Goal: Task Accomplishment & Management: Manage account settings

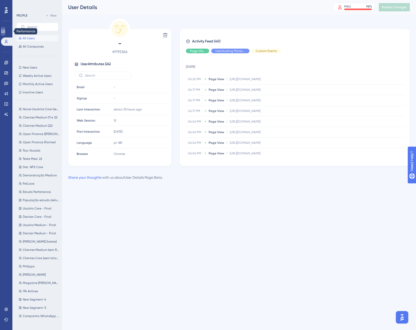
drag, startPoint x: 0, startPoint y: 0, endPoint x: 3, endPoint y: 29, distance: 29.1
click at [3, 29] on link at bounding box center [3, 31] width 4 height 8
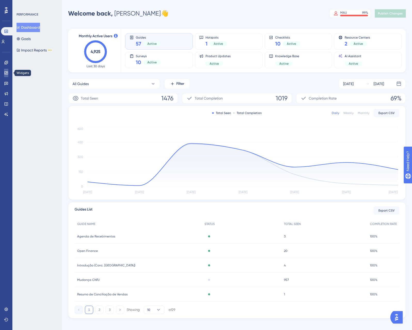
click at [7, 72] on icon at bounding box center [5, 72] width 3 height 3
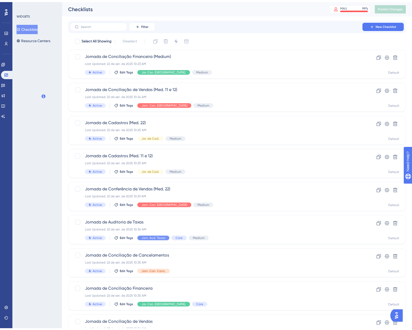
scroll to position [58, 0]
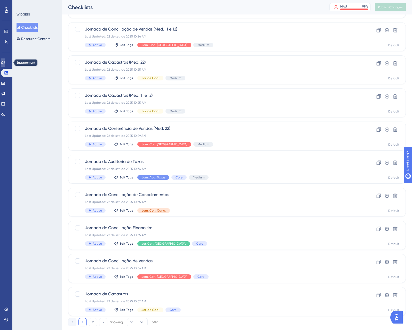
click at [5, 62] on icon at bounding box center [2, 62] width 3 height 3
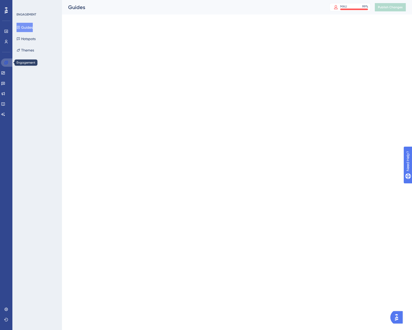
click at [6, 62] on icon at bounding box center [5, 62] width 3 height 3
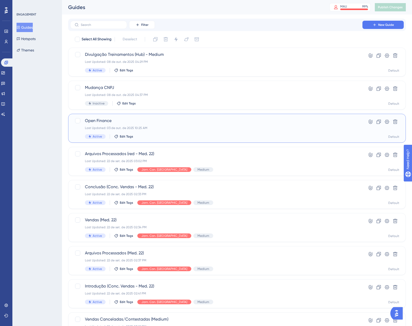
click at [207, 125] on div "Open Finance Last Updated: 03 de out. de 2025 10:25 AM Active Edit Tags" at bounding box center [216, 128] width 263 height 21
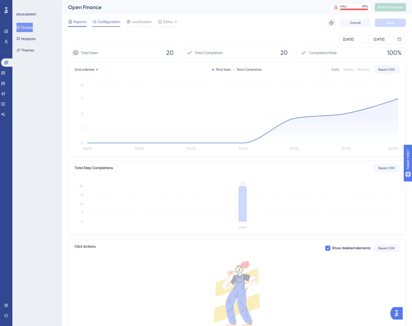
click at [103, 21] on span "Configuration" at bounding box center [109, 22] width 23 height 6
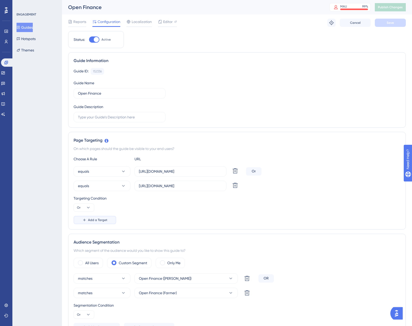
click at [98, 221] on span "Add a Target" at bounding box center [97, 220] width 19 height 4
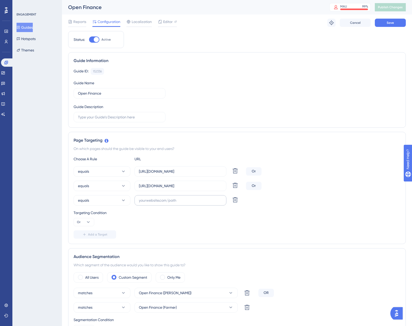
click at [169, 204] on label at bounding box center [181, 200] width 92 height 10
click at [169, 203] on input "text" at bounding box center [180, 200] width 83 height 6
paste input "[URL][DOMAIN_NAME]"
type input "[URL][DOMAIN_NAME]"
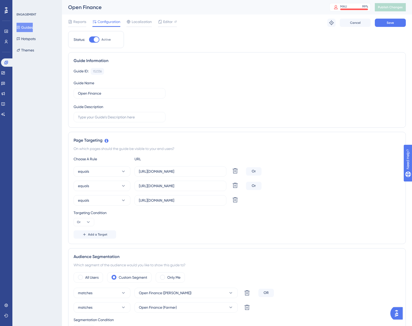
click at [143, 224] on div "Targeting Condition Or" at bounding box center [237, 218] width 327 height 17
click at [387, 21] on button "Save" at bounding box center [390, 23] width 31 height 8
click at [31, 27] on button "Guides" at bounding box center [25, 27] width 16 height 9
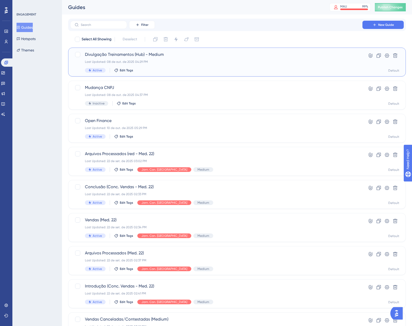
click at [196, 65] on div "Divulgação Treinamentos (Hub) - Medium Last Updated: 08 de out. de 2025 04:29 P…" at bounding box center [216, 61] width 263 height 21
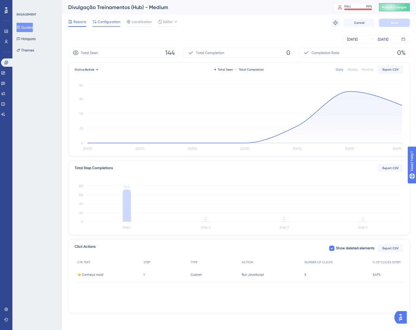
click at [114, 20] on span "Configuration" at bounding box center [109, 22] width 23 height 6
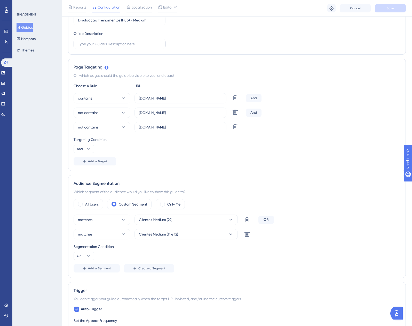
scroll to position [103, 0]
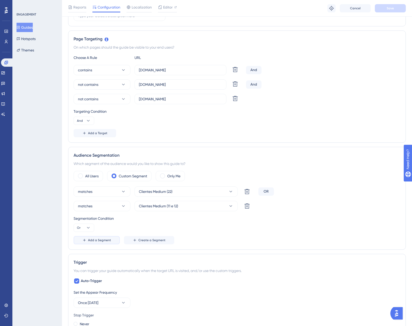
click at [104, 242] on span "Add a Segment" at bounding box center [99, 240] width 23 height 4
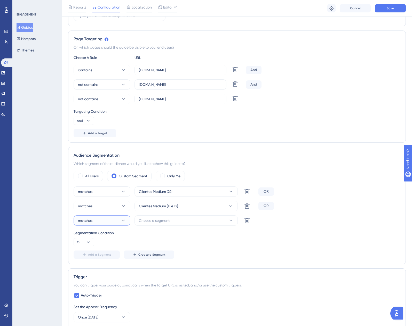
click at [109, 225] on button "matches" at bounding box center [102, 220] width 57 height 10
click at [266, 205] on div "OR" at bounding box center [267, 206] width 16 height 8
click at [86, 245] on button "Or" at bounding box center [84, 242] width 21 height 8
click at [82, 256] on span "And" at bounding box center [82, 257] width 7 height 6
click at [87, 243] on icon at bounding box center [88, 242] width 5 height 5
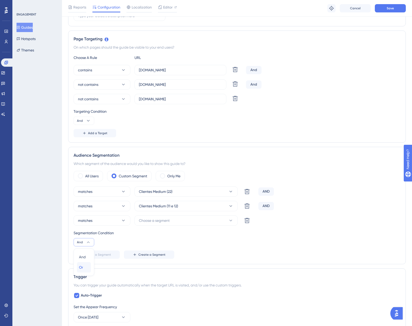
click at [86, 269] on div "Or Or" at bounding box center [84, 267] width 10 height 10
click at [244, 223] on icon at bounding box center [247, 220] width 6 height 6
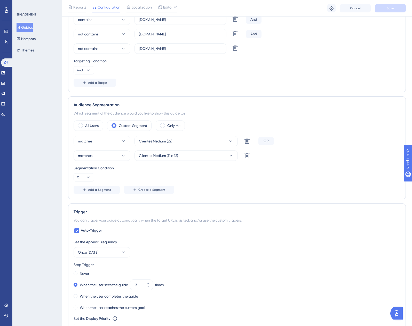
scroll to position [155, 0]
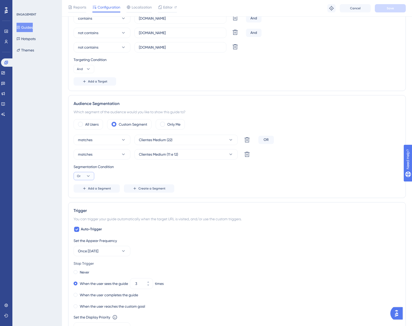
click at [86, 174] on icon at bounding box center [88, 175] width 5 height 5
click at [86, 190] on div "And And" at bounding box center [84, 191] width 10 height 10
click at [83, 179] on button "And" at bounding box center [84, 176] width 21 height 8
click at [82, 201] on span "Or" at bounding box center [81, 201] width 4 height 6
click at [110, 187] on span "Add a Segment" at bounding box center [99, 188] width 23 height 4
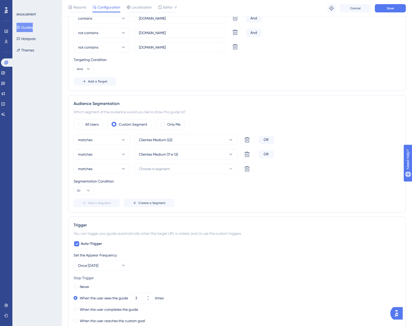
click at [266, 153] on div "OR" at bounding box center [267, 154] width 16 height 8
click at [80, 189] on span "Or" at bounding box center [79, 190] width 4 height 4
click at [90, 204] on button "And And" at bounding box center [84, 205] width 14 height 10
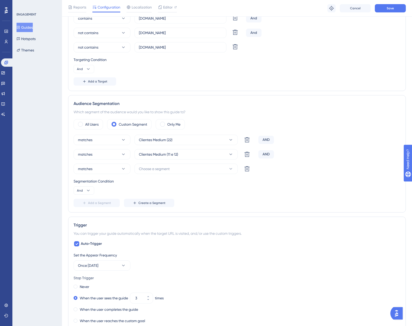
click at [260, 190] on div "Segmentation Condition And" at bounding box center [237, 186] width 327 height 17
click at [243, 173] on button at bounding box center [247, 169] width 10 height 10
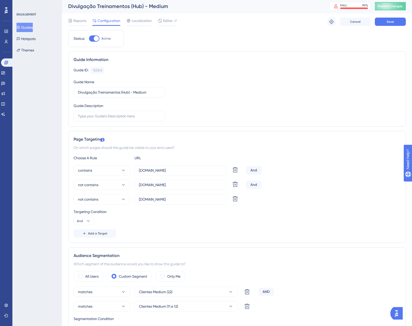
scroll to position [0, 4]
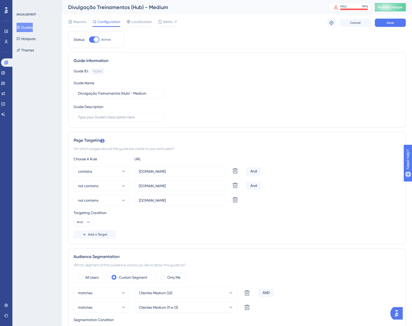
click at [25, 27] on button "Guides" at bounding box center [25, 27] width 16 height 9
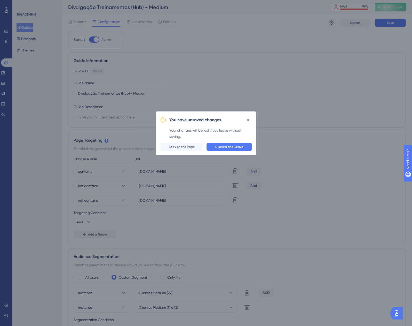
scroll to position [0, 0]
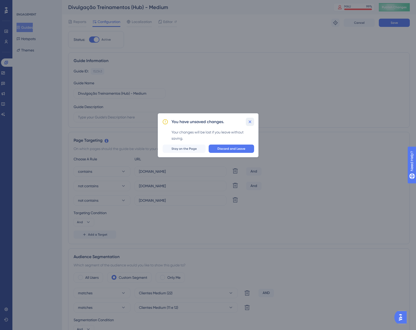
click at [250, 120] on icon at bounding box center [250, 121] width 5 height 5
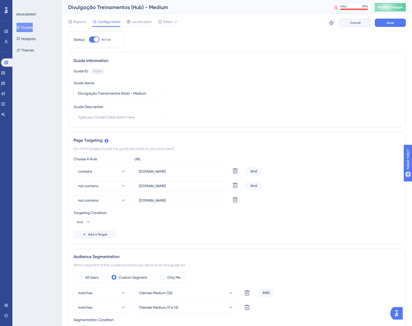
click at [369, 21] on button "Cancel" at bounding box center [355, 23] width 31 height 8
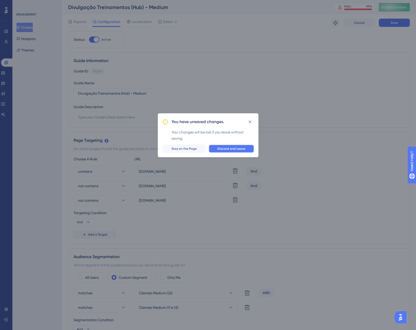
click at [230, 150] on span "Discard and Leave" at bounding box center [232, 149] width 28 height 4
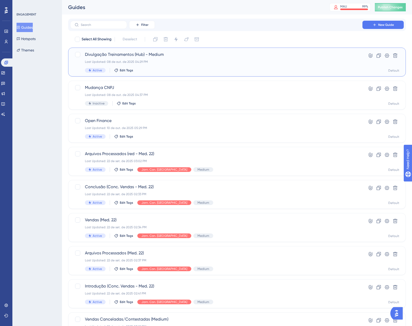
click at [193, 60] on div "Last Updated: 08 de out. de 2025 04:29 PM" at bounding box center [216, 62] width 263 height 4
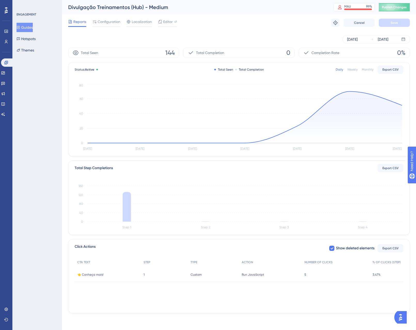
click at [121, 22] on div "Reports Configuration Localization Editor" at bounding box center [122, 23] width 109 height 8
click at [116, 23] on span "Configuration" at bounding box center [109, 22] width 23 height 6
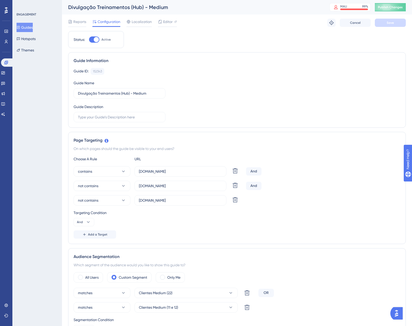
click at [33, 26] on button "Guides" at bounding box center [25, 27] width 16 height 9
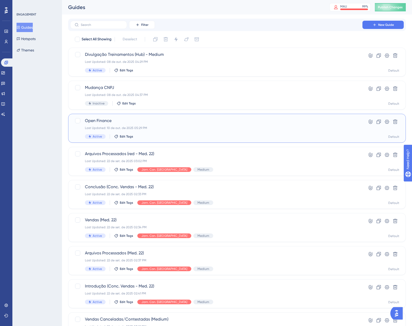
click at [189, 115] on div "Open Finance Last Updated: 10 de out. de 2025 05:29 PM Active Edit Tags Hyperli…" at bounding box center [237, 128] width 338 height 29
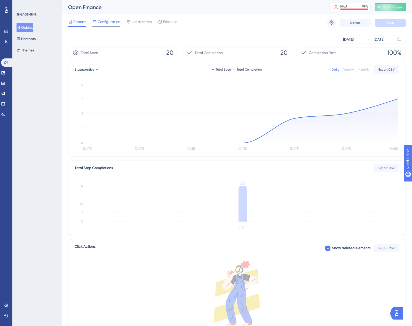
click at [112, 25] on span "Configuration" at bounding box center [109, 22] width 23 height 6
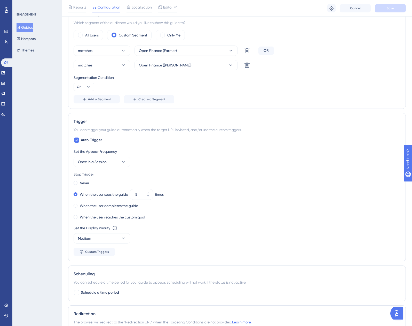
scroll to position [258, 0]
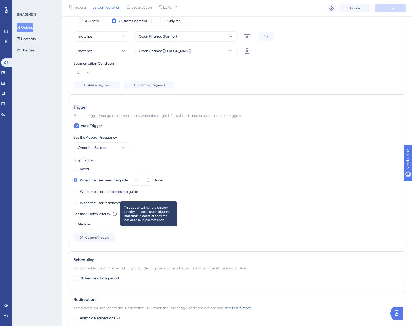
click at [117, 214] on icon at bounding box center [114, 213] width 5 height 5
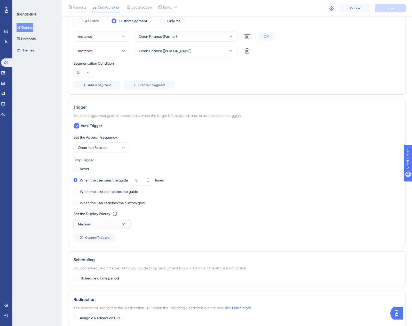
click at [96, 224] on button "Medium" at bounding box center [102, 224] width 57 height 10
click at [86, 271] on span "Highest" at bounding box center [87, 271] width 12 height 6
click at [198, 222] on div "Set the Display Priority This option will set the display priority between auto…" at bounding box center [237, 220] width 327 height 19
click at [391, 9] on span "Save" at bounding box center [390, 8] width 7 height 4
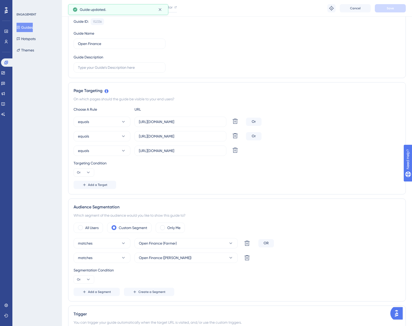
scroll to position [0, 0]
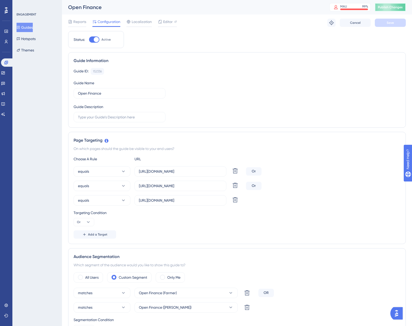
click at [386, 11] on button "Publish Changes" at bounding box center [390, 7] width 31 height 8
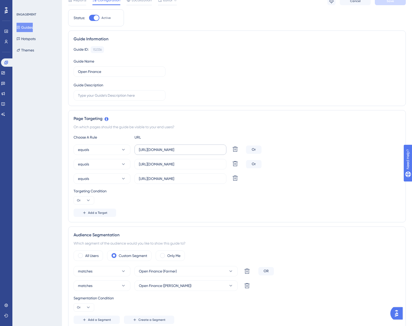
scroll to position [52, 0]
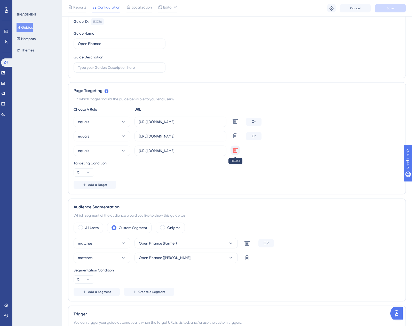
click at [234, 151] on icon at bounding box center [235, 150] width 5 height 5
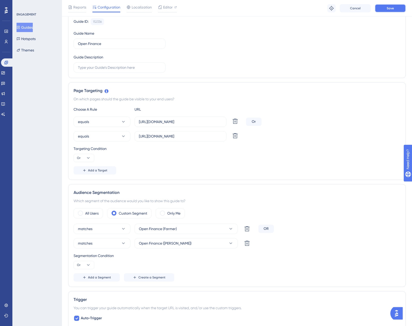
click at [379, 9] on button "Save" at bounding box center [390, 8] width 31 height 8
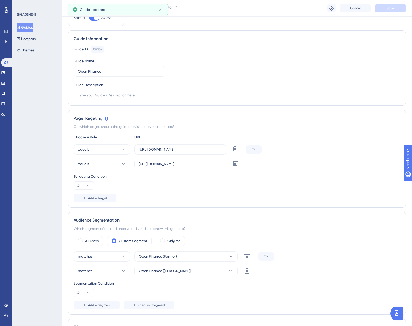
scroll to position [0, 0]
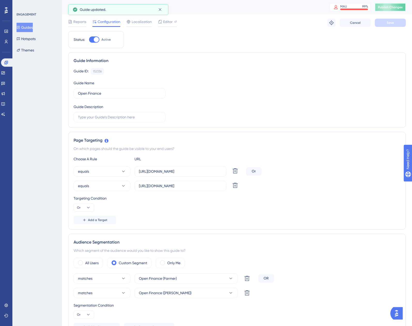
click at [391, 6] on span "Publish Changes" at bounding box center [390, 7] width 25 height 4
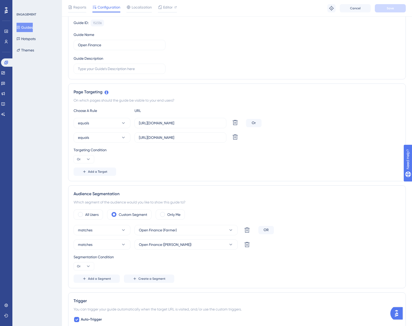
scroll to position [52, 0]
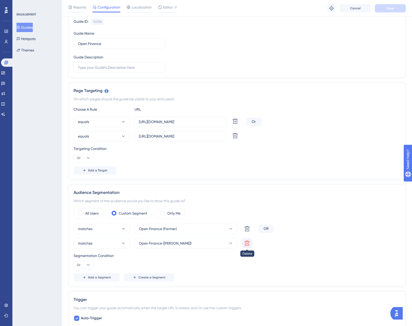
click at [248, 241] on icon at bounding box center [247, 243] width 5 height 5
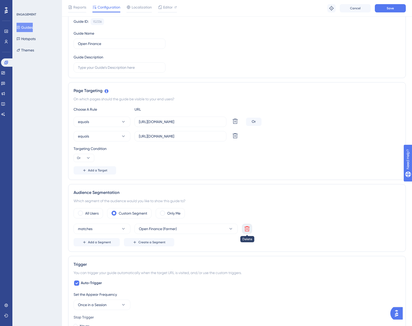
click at [247, 226] on icon at bounding box center [247, 228] width 5 height 5
click at [114, 228] on button "matches" at bounding box center [102, 229] width 57 height 10
click at [148, 231] on span "Choose a segment" at bounding box center [154, 229] width 31 height 6
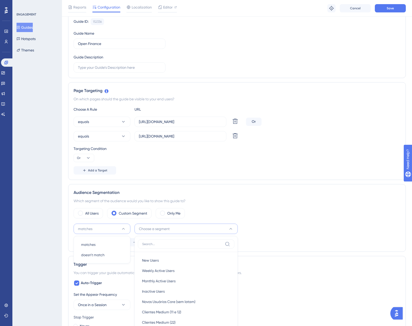
scroll to position [176, 0]
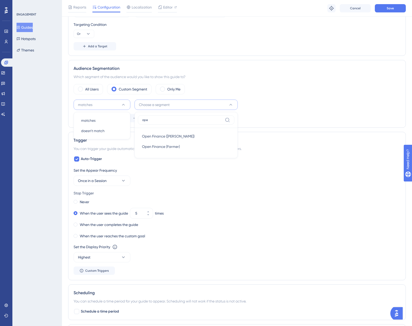
type input "ope"
click at [328, 76] on div "Which segment of the audience would you like to show this guide to?" at bounding box center [237, 77] width 327 height 6
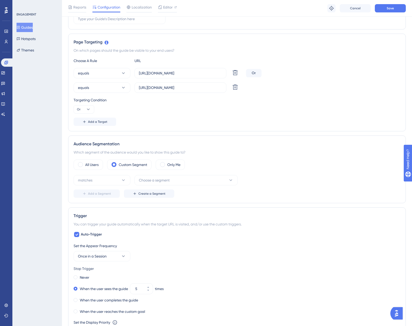
scroll to position [0, 0]
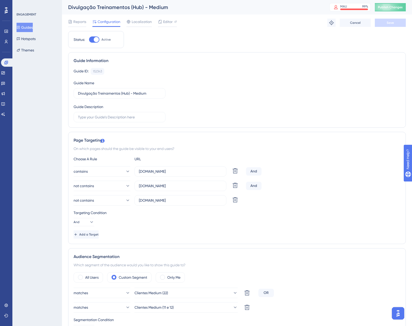
click at [20, 26] on icon at bounding box center [19, 28] width 4 height 4
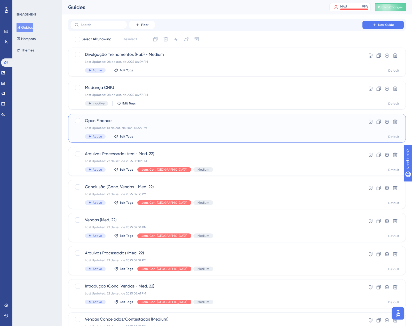
click at [153, 120] on span "Open Finance" at bounding box center [216, 121] width 263 height 6
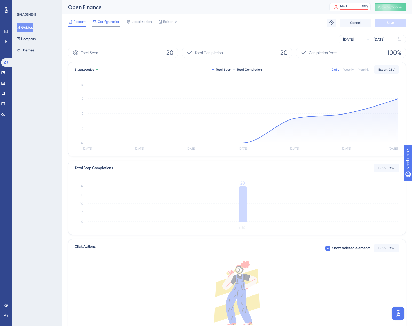
click at [114, 24] on span "Configuration" at bounding box center [109, 22] width 23 height 6
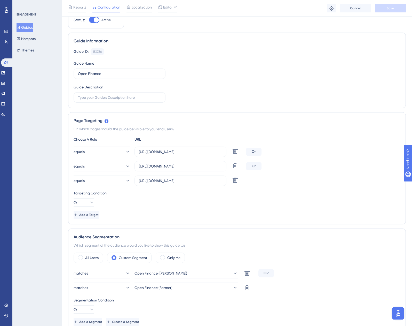
scroll to position [52, 0]
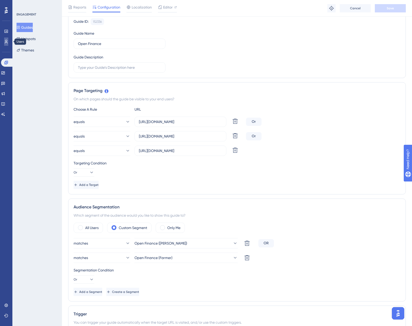
click at [6, 41] on icon at bounding box center [6, 42] width 4 height 4
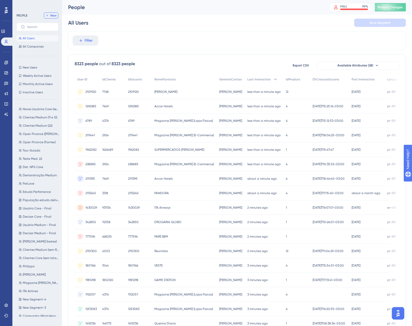
click at [57, 18] on button "New" at bounding box center [51, 15] width 14 height 6
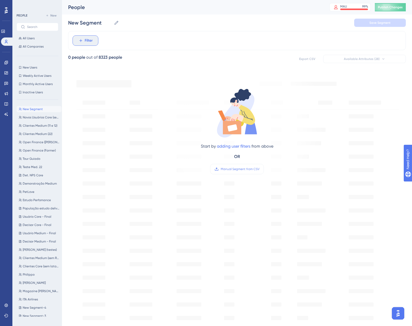
click at [86, 42] on span "Filter" at bounding box center [89, 40] width 8 height 6
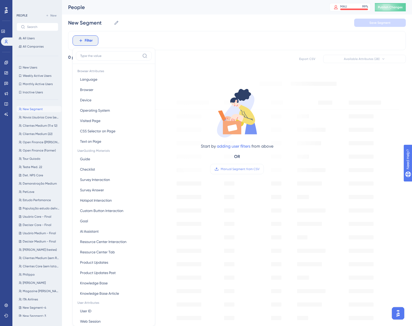
click at [144, 44] on div "Filter Browser Attributes Language Language Browser Browser Device Device Opera…" at bounding box center [237, 40] width 338 height 19
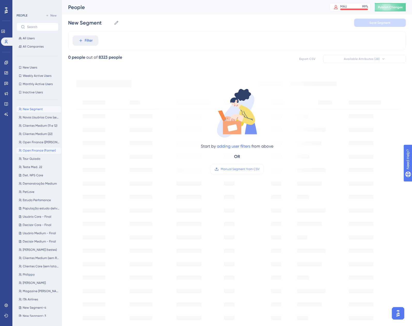
click at [33, 150] on span "Open Finance (Farmer)" at bounding box center [39, 150] width 33 height 4
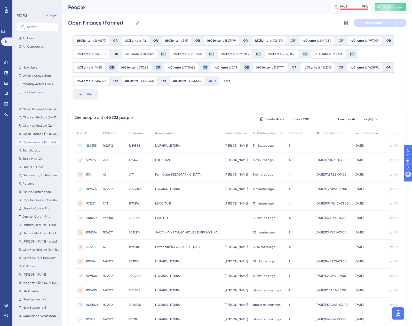
drag, startPoint x: 254, startPoint y: 83, endPoint x: 119, endPoint y: 56, distance: 137.3
click at [119, 56] on div "idCliente is 1644393 1644393 Remove OR idCliente is 42 42 Remove OR idCliente i…" at bounding box center [235, 60] width 325 height 51
click at [227, 104] on div "idCliente is 1644393 1644393 Remove OR idCliente is 42 42 Remove OR idCliente i…" at bounding box center [237, 241] width 338 height 420
click at [36, 132] on span "Open Finance (Sem Farmer)" at bounding box center [41, 134] width 37 height 4
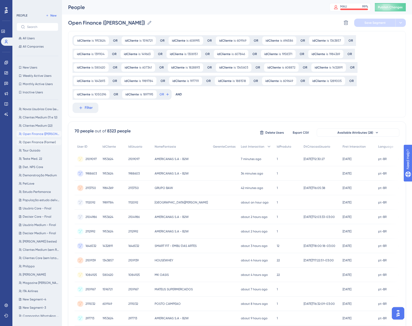
click at [36, 144] on span "Open Finance (Farmer)" at bounding box center [39, 142] width 33 height 4
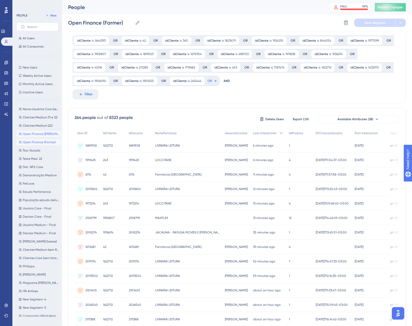
click at [33, 136] on button "Open Finance (Sem Farmer) Open Finance (Sem Farmer)" at bounding box center [39, 134] width 45 height 6
type input "Open Finance (Sem Farmer)"
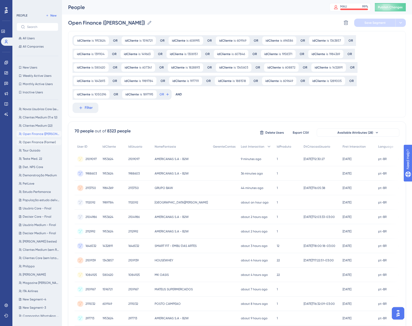
drag, startPoint x: 41, startPoint y: 134, endPoint x: 37, endPoint y: 143, distance: 9.3
click at [37, 143] on div "Novos Usuários Core (sem latam) Novos Usuários Core (sem latam) Clientes Medium…" at bounding box center [39, 210] width 45 height 213
click at [167, 94] on icon at bounding box center [168, 94] width 4 height 4
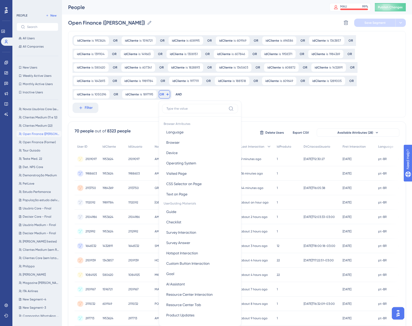
scroll to position [50, 0]
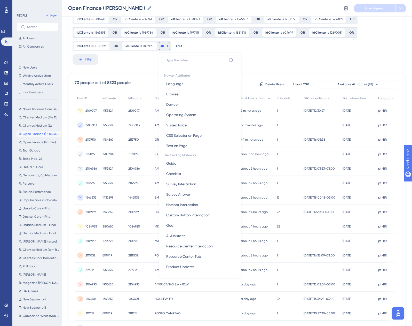
click at [276, 58] on div "idCliente is 1953624 1953624 Remove OR idCliente is 1596721 1596721 Remove OR i…" at bounding box center [237, 26] width 338 height 86
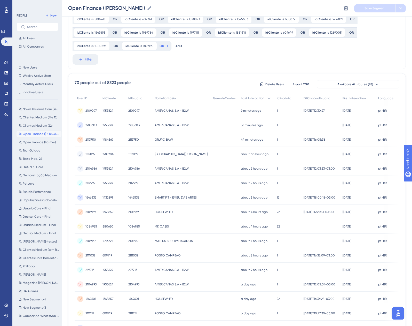
click at [346, 48] on div "idCliente is 1953624 1953624 Remove OR idCliente is 1596721 1596721 Remove OR i…" at bounding box center [235, 19] width 325 height 64
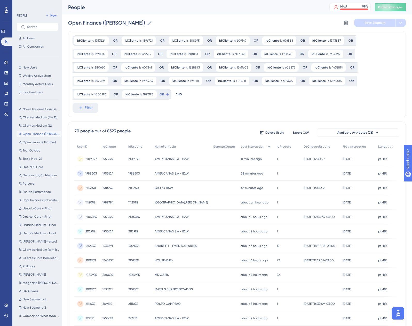
click at [113, 160] on span "1953624" at bounding box center [108, 159] width 11 height 4
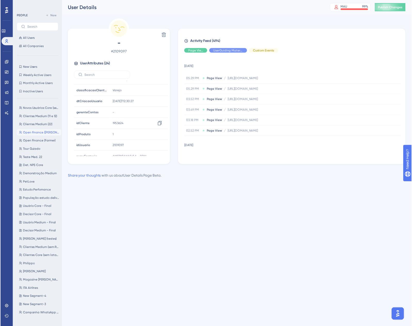
scroll to position [155, 0]
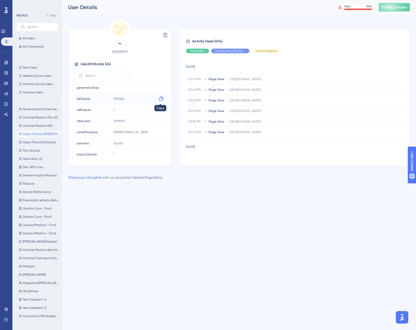
click at [161, 98] on icon at bounding box center [161, 99] width 4 height 4
click at [5, 61] on icon at bounding box center [6, 62] width 4 height 4
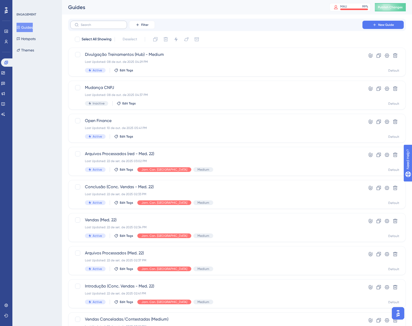
click at [107, 21] on label at bounding box center [98, 25] width 57 height 8
click at [107, 23] on input "text" at bounding box center [102, 25] width 42 height 4
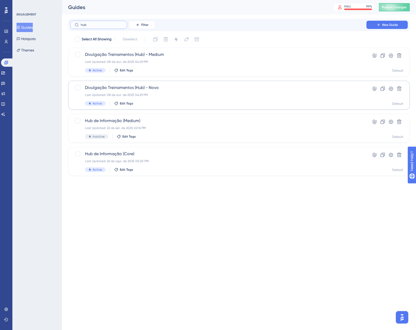
type input "hub"
click at [163, 92] on div "Divulgação Treinamentos (Hub) - Novo Last Updated: 08 de out. de 2025 04:29 PM …" at bounding box center [218, 95] width 267 height 21
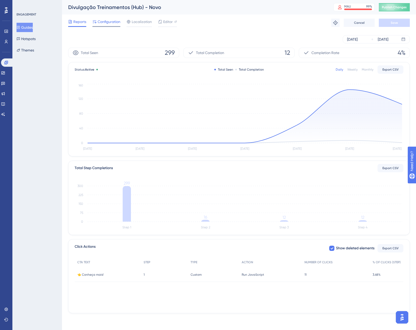
click at [101, 24] on span "Configuration" at bounding box center [109, 22] width 23 height 6
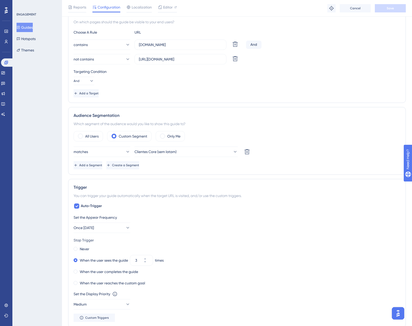
scroll to position [129, 0]
click at [99, 165] on span "Add a Segment" at bounding box center [90, 165] width 23 height 4
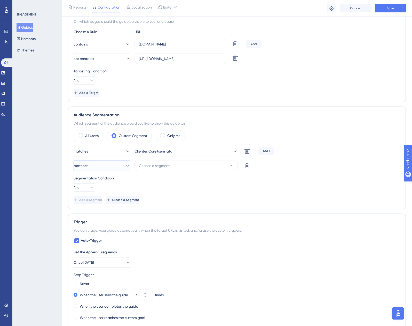
click at [120, 163] on button "matches" at bounding box center [102, 165] width 57 height 10
click at [105, 192] on div "doesn't match doesn't match" at bounding box center [102, 192] width 42 height 10
click at [177, 169] on button "Choose a segment" at bounding box center [186, 165] width 103 height 10
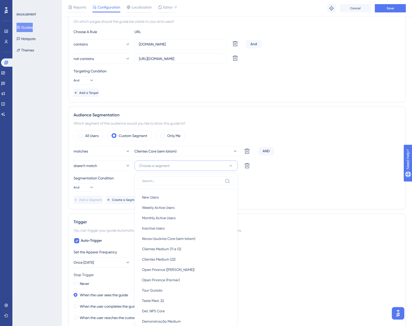
click at [298, 81] on div "Targeting Condition And" at bounding box center [237, 76] width 327 height 17
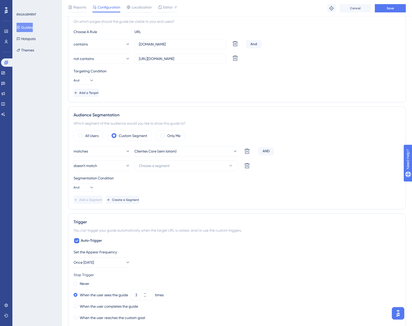
click at [298, 81] on div "Targeting Condition And" at bounding box center [237, 76] width 327 height 17
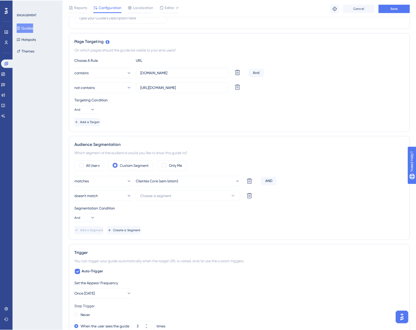
scroll to position [52, 0]
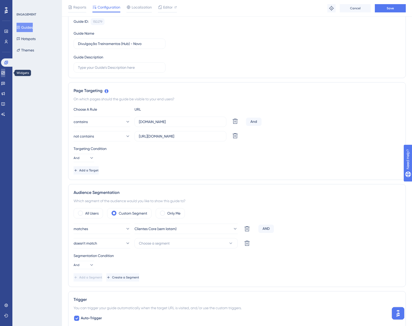
click at [5, 71] on icon at bounding box center [3, 73] width 4 height 4
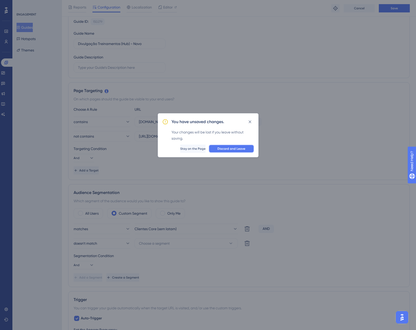
click at [237, 146] on button "Discard and Leave" at bounding box center [231, 148] width 45 height 8
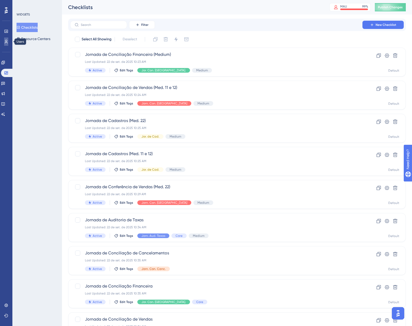
click at [4, 44] on link at bounding box center [6, 41] width 4 height 8
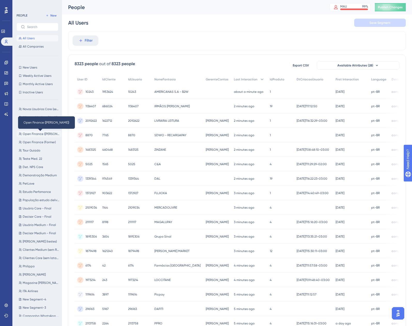
click at [43, 135] on span "Open Finance (Sem Farmer)" at bounding box center [41, 134] width 37 height 4
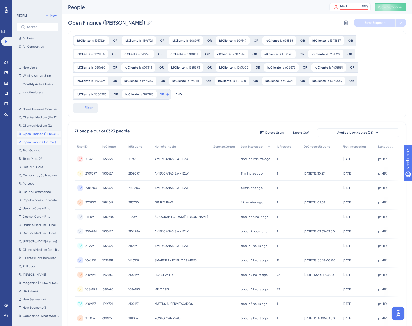
click at [41, 140] on button "Open Finance (Farmer) Open Finance (Farmer)" at bounding box center [39, 142] width 45 height 6
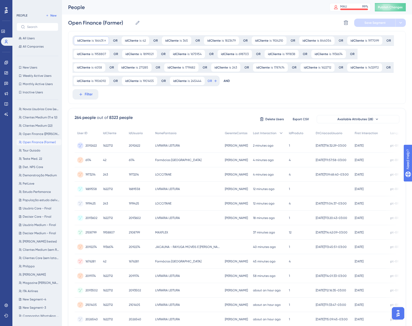
click at [99, 39] on span "1644393" at bounding box center [100, 41] width 11 height 4
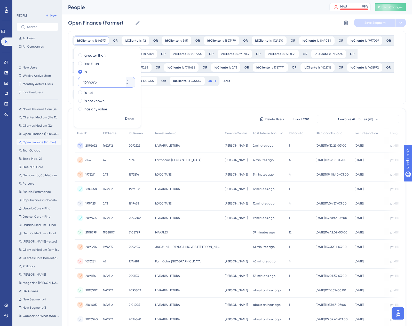
click at [89, 83] on input "1644393" at bounding box center [103, 82] width 41 height 6
drag, startPoint x: 131, startPoint y: 44, endPoint x: 135, endPoint y: 42, distance: 5.0
click at [131, 44] on div "idCliente is 42 42 Remove" at bounding box center [136, 40] width 28 height 8
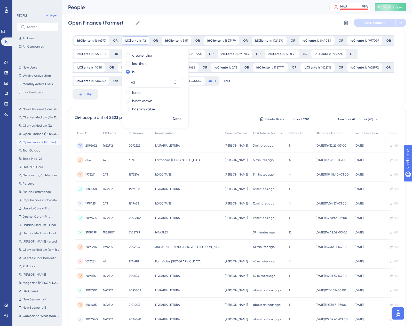
click at [264, 91] on div "idCliente is 1644393 1644393 Remove OR idCliente is 42 42 Remove greater than l…" at bounding box center [237, 67] width 338 height 73
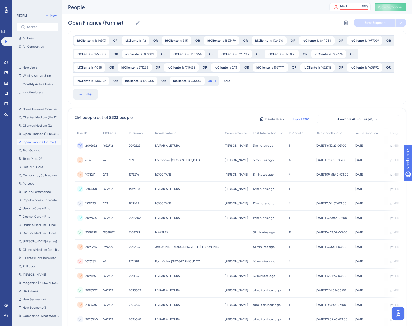
click at [303, 119] on span "Export CSV" at bounding box center [301, 119] width 16 height 4
click at [300, 89] on div "idCliente is 1644393 1644393 Remove OR idCliente is 42 42 Remove OR idCliente i…" at bounding box center [237, 67] width 338 height 73
click at [47, 133] on span "Open Finance (Sem Farmer)" at bounding box center [41, 134] width 37 height 4
type input "Open Finance (Sem Farmer)"
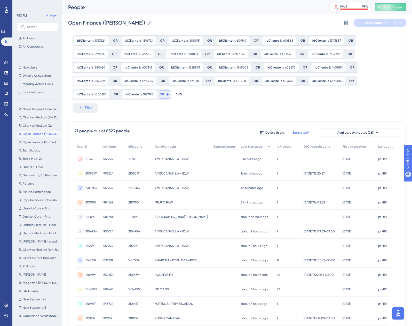
click at [164, 95] on button "OR" at bounding box center [164, 94] width 11 height 8
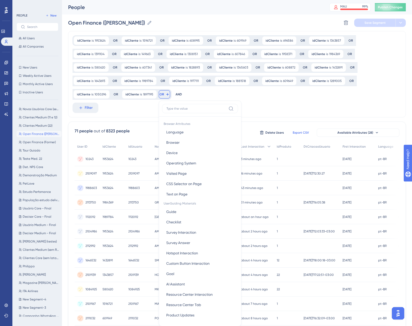
scroll to position [50, 0]
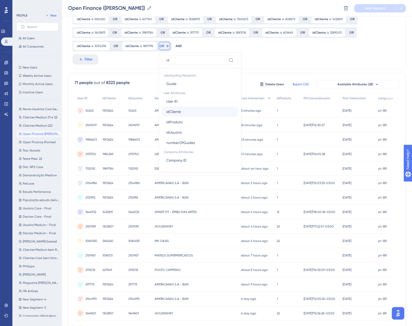
type input "id"
click at [179, 109] on span "idCliente" at bounding box center [173, 112] width 15 height 6
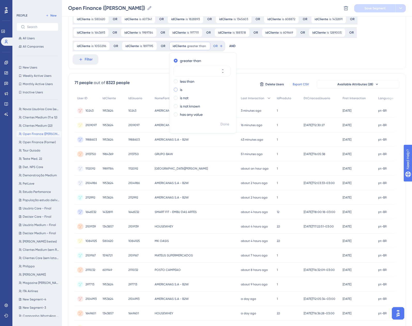
click at [178, 88] on div "is" at bounding box center [202, 90] width 56 height 6
click at [192, 88] on input "number" at bounding box center [199, 88] width 41 height 6
paste input "1622712"
type input "1622712"
click at [222, 124] on span "Done" at bounding box center [225, 124] width 9 height 6
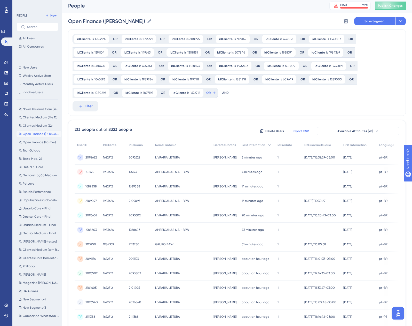
scroll to position [0, 0]
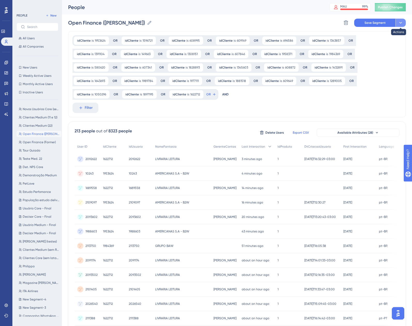
click at [402, 24] on icon at bounding box center [400, 22] width 5 height 5
click at [85, 108] on span "Filter" at bounding box center [89, 108] width 8 height 6
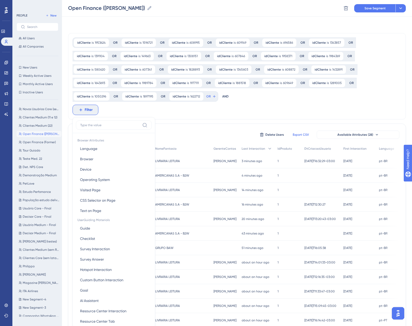
scroll to position [58, 0]
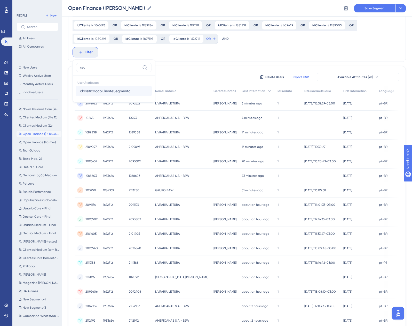
type input "seg"
click at [125, 89] on span "classificacaoClienteSegmento" at bounding box center [105, 91] width 50 height 6
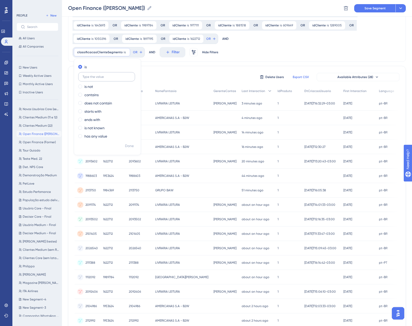
click at [108, 80] on label at bounding box center [106, 76] width 57 height 9
click at [108, 79] on input "text" at bounding box center [107, 77] width 48 height 4
click at [145, 64] on div "idCliente is 1953624 1953624 Remove OR idCliente is 1596721 1596721 Remove OR i…" at bounding box center [237, 191] width 338 height 433
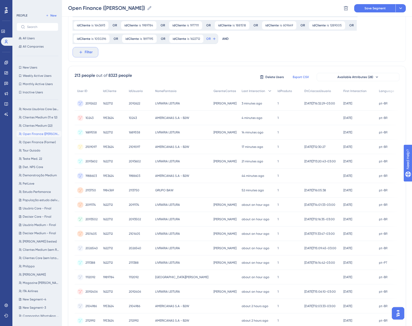
click at [88, 53] on span "Filter" at bounding box center [89, 52] width 8 height 6
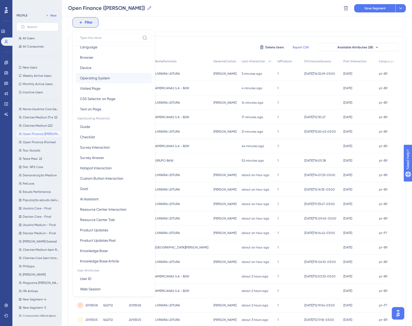
scroll to position [26, 0]
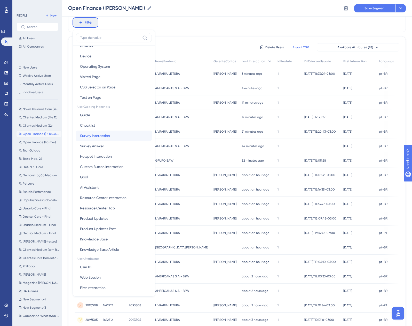
click at [122, 139] on button "Survey Interaction Survey Interaction" at bounding box center [114, 136] width 76 height 10
click at [123, 140] on div "1953624 1953624" at bounding box center [114, 146] width 26 height 14
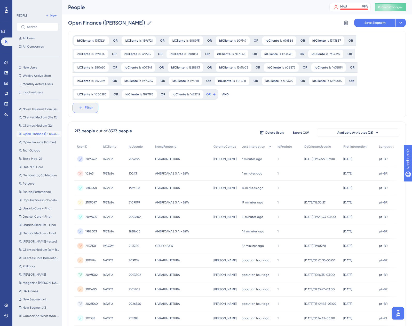
click at [87, 109] on span "Filter" at bounding box center [89, 108] width 8 height 6
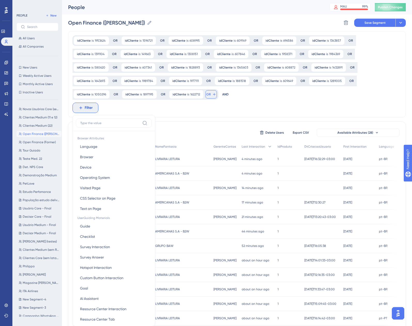
click at [215, 94] on icon at bounding box center [214, 94] width 4 height 4
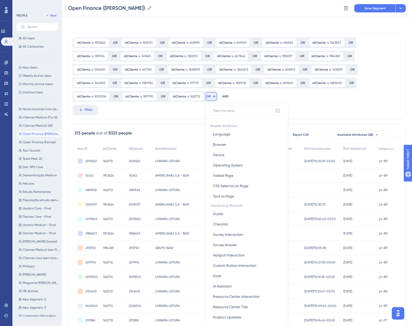
scroll to position [49, 0]
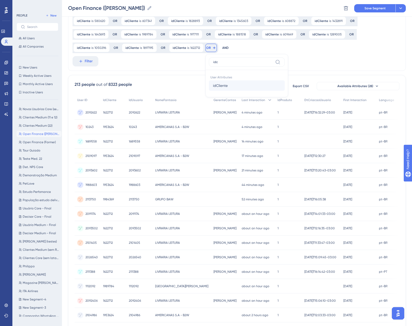
type input "idc"
click at [219, 89] on button "idCliente idCliente" at bounding box center [247, 85] width 76 height 10
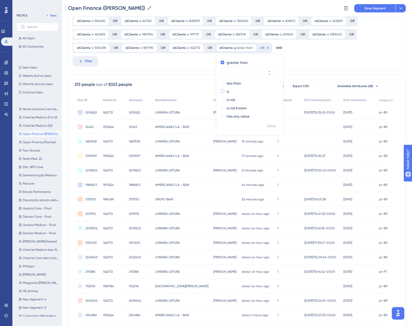
click at [224, 90] on div "is" at bounding box center [249, 91] width 56 height 6
click at [234, 89] on input "number" at bounding box center [246, 89] width 41 height 6
paste input "1906092"
type input "1906092"
click at [258, 48] on button "OR" at bounding box center [259, 48] width 11 height 8
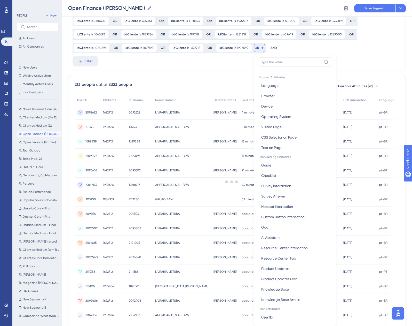
scroll to position [76, 0]
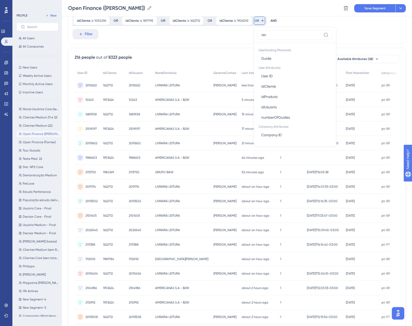
type input "idcl"
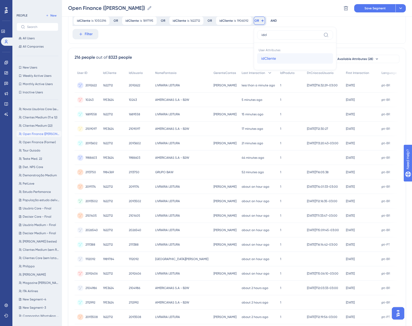
click at [272, 58] on span "idCliente" at bounding box center [269, 58] width 15 height 6
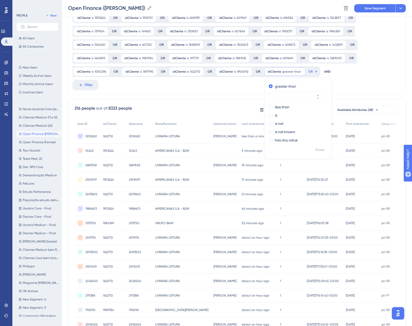
scroll to position [24, 0]
click at [275, 116] on label "is" at bounding box center [276, 116] width 2 height 6
click at [281, 111] on input "number" at bounding box center [294, 114] width 41 height 6
paste input "1901455"
type input "1901455"
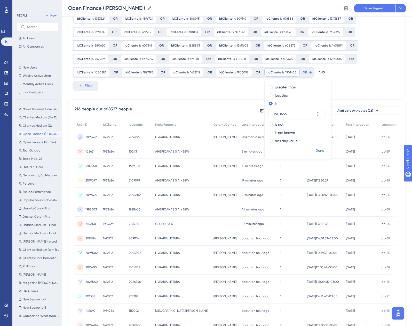
click at [318, 152] on span "Done" at bounding box center [320, 151] width 9 height 6
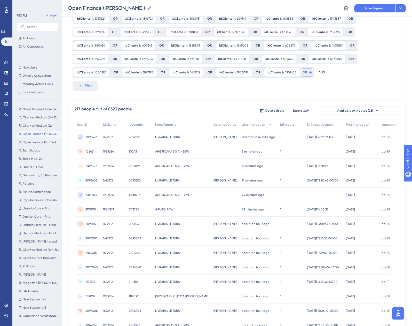
click at [304, 73] on span "OR" at bounding box center [305, 72] width 4 height 4
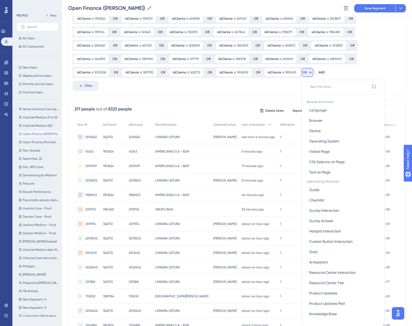
scroll to position [54, 0]
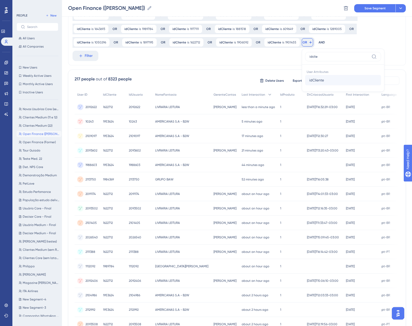
type input "idclie"
click at [323, 84] on button "idCliente idCliente" at bounding box center [343, 80] width 76 height 10
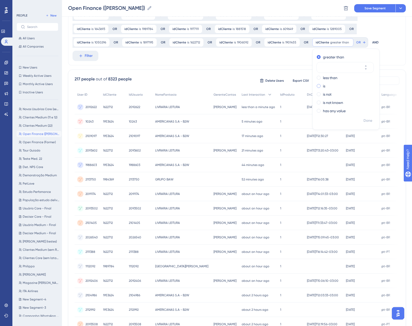
click at [323, 85] on label "is" at bounding box center [324, 86] width 2 height 6
paste input "243"
type input "243"
click at [368, 118] on span "Done" at bounding box center [368, 121] width 9 height 6
click at [368, 118] on div at bounding box center [232, 181] width 361 height 289
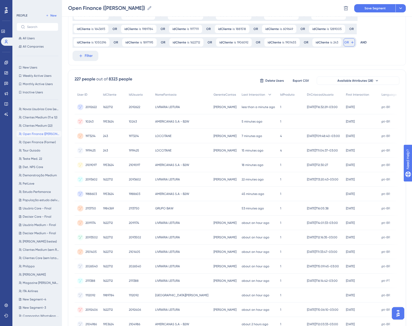
click at [351, 42] on icon at bounding box center [353, 42] width 4 height 4
click at [351, 43] on icon at bounding box center [353, 42] width 4 height 4
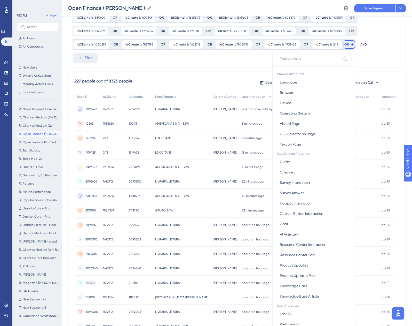
scroll to position [27, 0]
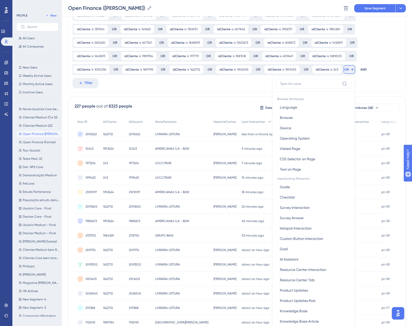
click at [291, 86] on label at bounding box center [314, 83] width 76 height 9
click at [291, 86] on input at bounding box center [310, 84] width 60 height 4
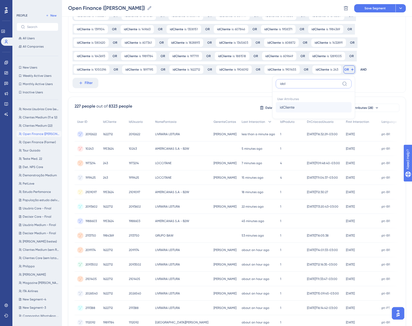
type input "idcl"
click at [297, 107] on button "idCliente idCliente" at bounding box center [314, 107] width 76 height 10
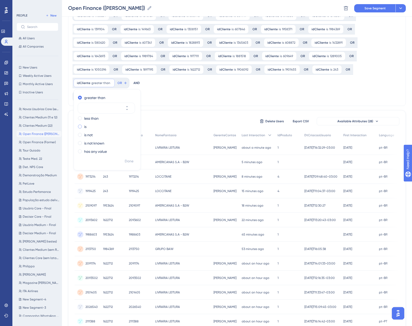
click at [85, 126] on label "is" at bounding box center [85, 127] width 2 height 6
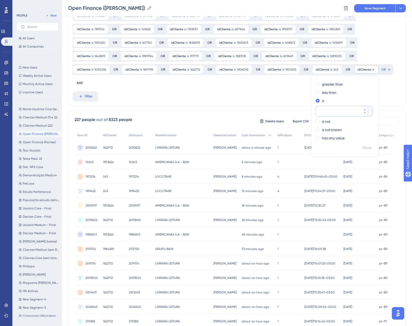
click at [327, 108] on div at bounding box center [340, 111] width 48 height 10
click at [327, 108] on input "number" at bounding box center [341, 111] width 41 height 6
click at [336, 107] on div at bounding box center [340, 111] width 48 height 10
click at [336, 108] on input "number" at bounding box center [341, 111] width 41 height 6
paste input "1644393"
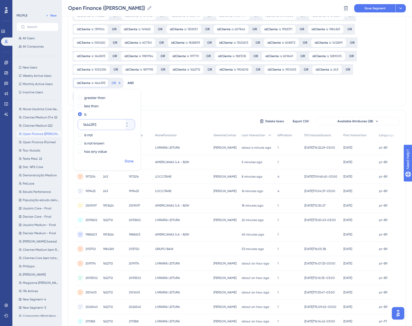
type input "1644393"
click at [131, 161] on span "Done" at bounding box center [129, 161] width 9 height 6
click at [114, 83] on span "OR" at bounding box center [114, 83] width 4 height 4
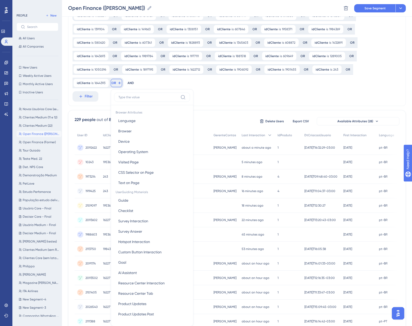
scroll to position [72, 0]
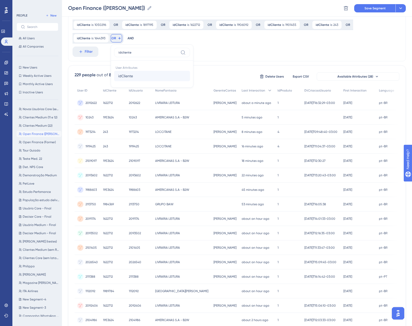
type input "idcliente"
click at [124, 79] on span "idCliente" at bounding box center [125, 76] width 15 height 6
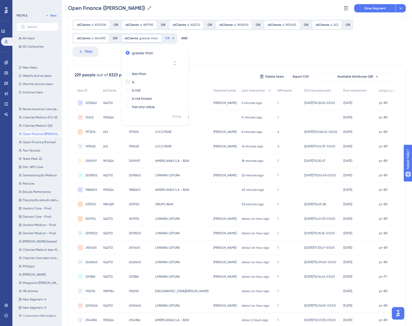
click at [137, 83] on div "is" at bounding box center [154, 82] width 56 height 6
type input "1936674"
click at [174, 116] on span "Done" at bounding box center [177, 116] width 9 height 6
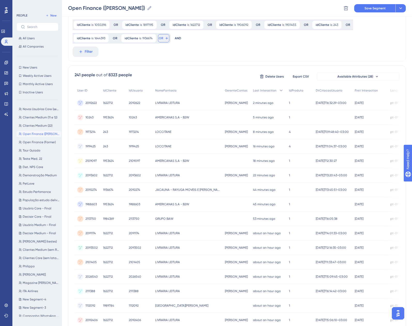
click at [166, 41] on button "OR" at bounding box center [163, 38] width 11 height 8
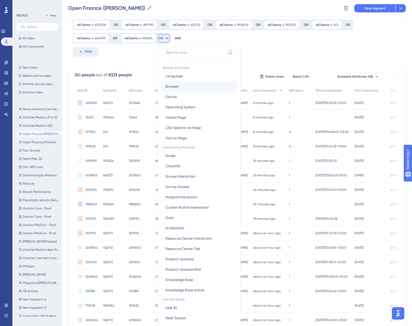
scroll to position [94, 0]
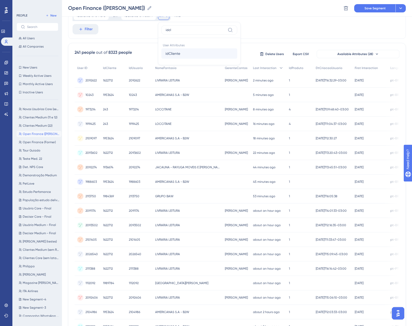
type input "idcl"
click at [185, 54] on button "idCliente idCliente" at bounding box center [200, 53] width 76 height 10
click at [180, 58] on label "is" at bounding box center [180, 59] width 2 height 6
type input "698703"
click at [221, 95] on span "Done" at bounding box center [224, 94] width 9 height 6
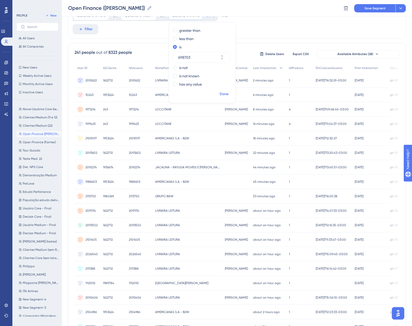
click at [221, 95] on div "idCliente is 1953624 1953624 Remove OR idCliente is 1596721 1596721 Remove OR i…" at bounding box center [237, 162] width 338 height 447
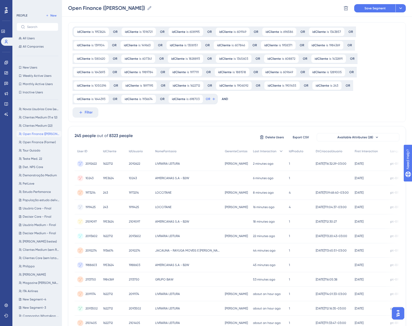
scroll to position [0, 0]
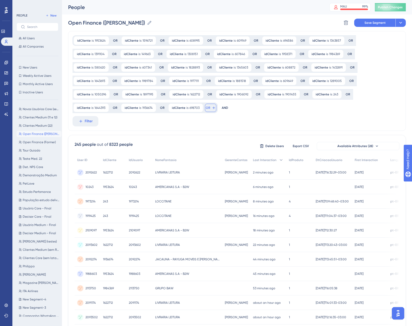
click at [207, 109] on span "OR" at bounding box center [208, 108] width 4 height 4
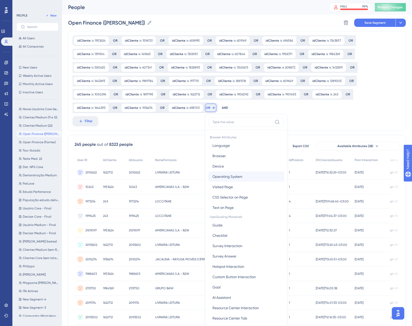
scroll to position [57, 0]
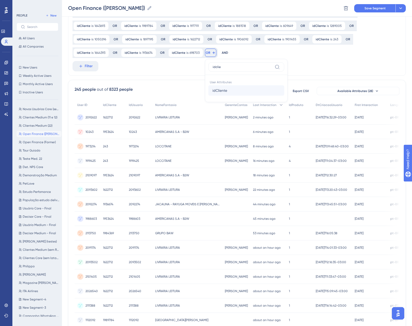
type input "idclie"
click at [219, 88] on span "idCliente" at bounding box center [220, 90] width 15 height 6
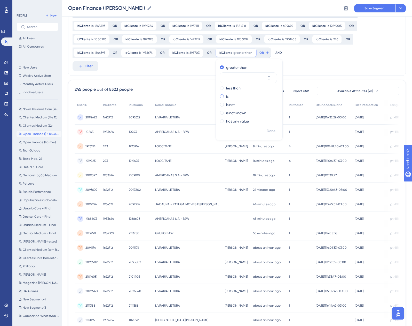
click at [226, 98] on label "is" at bounding box center [227, 96] width 2 height 6
paste input "271285"
type input "271285"
click at [271, 130] on span "Done" at bounding box center [271, 131] width 9 height 6
click at [255, 55] on button "OR" at bounding box center [256, 53] width 11 height 8
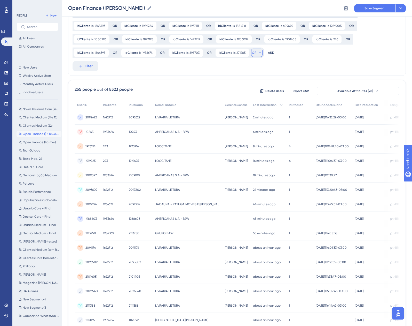
click at [255, 55] on button "OR" at bounding box center [256, 53] width 11 height 8
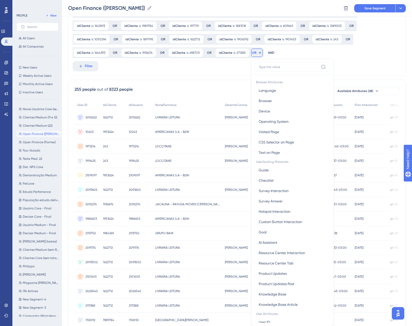
scroll to position [85, 0]
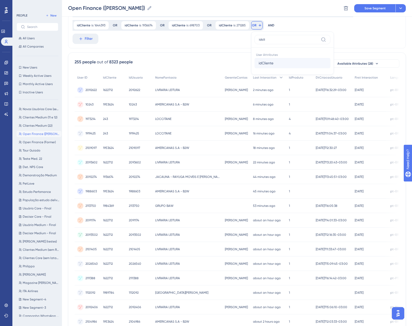
type input "idcli"
click at [265, 66] on span "idCliente" at bounding box center [266, 63] width 15 height 6
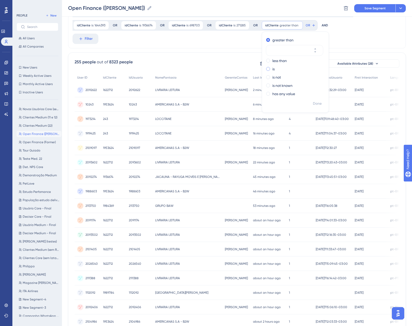
click at [267, 70] on span at bounding box center [268, 69] width 4 height 4
click at [272, 68] on input "radio" at bounding box center [272, 68] width 0 height 0
type input "1675954"
click at [317, 104] on span "Done" at bounding box center [317, 104] width 9 height 6
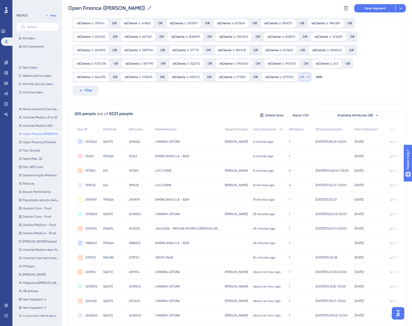
click at [306, 77] on icon at bounding box center [308, 77] width 4 height 4
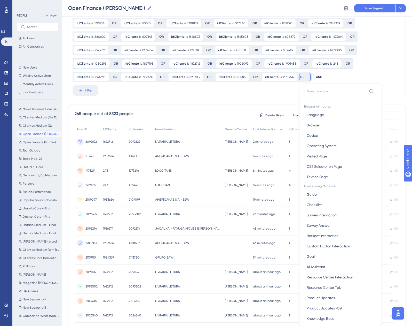
scroll to position [75, 0]
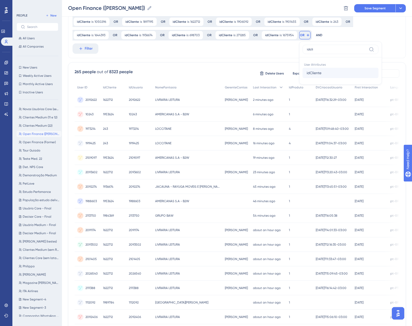
type input "idcli"
click at [326, 69] on button "idCliente idCliente" at bounding box center [341, 73] width 76 height 10
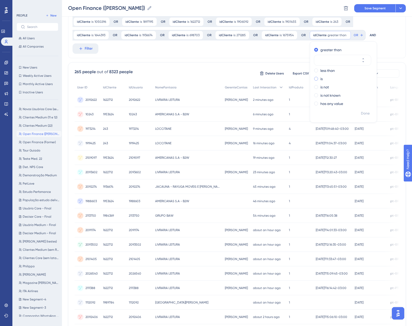
click at [317, 77] on div "is" at bounding box center [342, 79] width 56 height 6
click at [326, 74] on input "number" at bounding box center [340, 77] width 41 height 6
paste input "1787474"
type input "1787474"
click at [363, 112] on span "Done" at bounding box center [365, 113] width 9 height 6
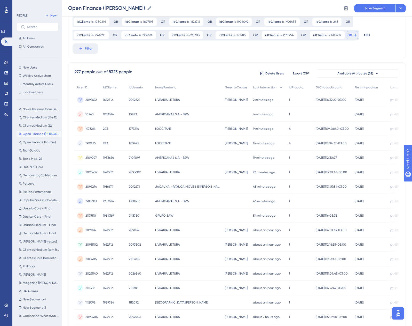
click at [349, 33] on button "OR" at bounding box center [352, 35] width 11 height 8
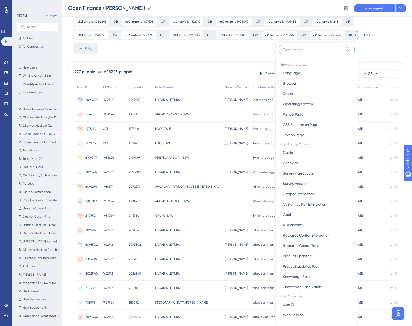
scroll to position [96, 0]
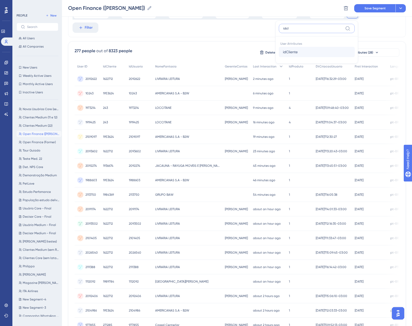
type input "idcl"
click at [293, 53] on span "idCliente" at bounding box center [290, 52] width 15 height 6
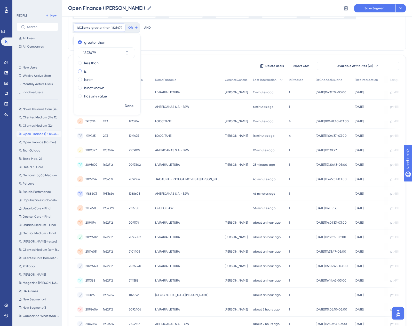
type input "1823479"
click at [85, 73] on label "is" at bounding box center [85, 71] width 2 height 6
click at [128, 104] on span "Done" at bounding box center [129, 106] width 9 height 6
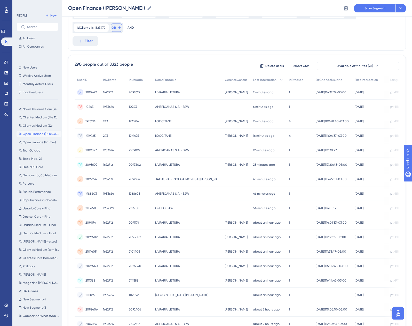
drag, startPoint x: 115, startPoint y: 29, endPoint x: 115, endPoint y: 32, distance: 2.6
click at [115, 29] on span "OR" at bounding box center [114, 28] width 4 height 4
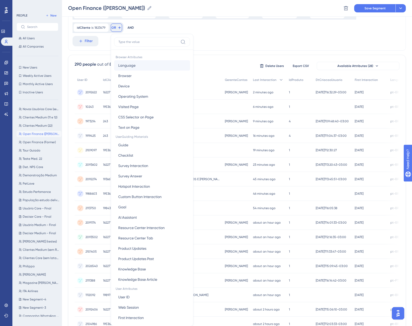
scroll to position [113, 0]
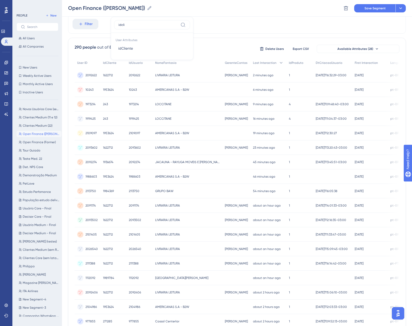
type input "idcli"
click at [156, 50] on button "idCliente idCliente" at bounding box center [152, 48] width 76 height 10
click at [130, 54] on div "is" at bounding box center [154, 54] width 56 height 6
paste input "4058"
type input "4058"
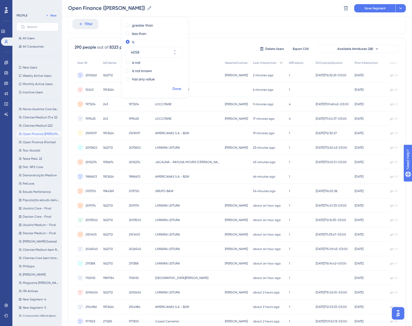
click at [176, 88] on span "Done" at bounding box center [177, 89] width 9 height 6
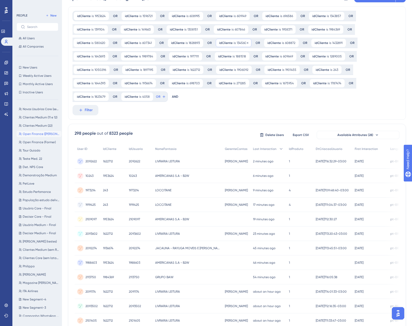
scroll to position [0, 0]
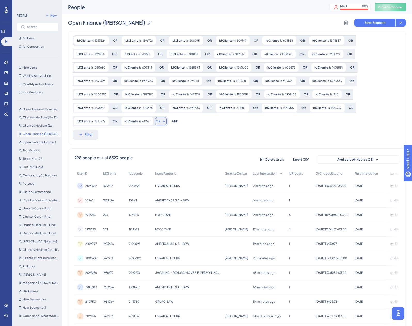
click at [157, 122] on span "OR" at bounding box center [158, 121] width 4 height 4
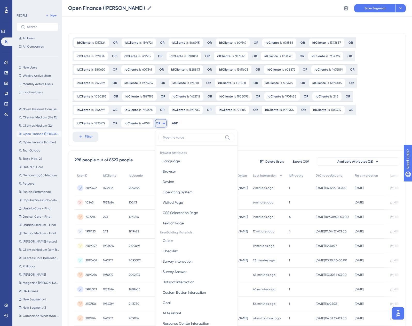
scroll to position [64, 0]
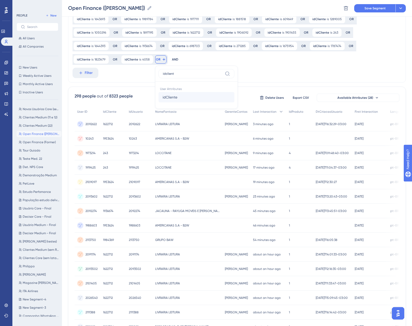
type input "idclient"
click at [175, 98] on span "idCliente" at bounding box center [170, 97] width 15 height 6
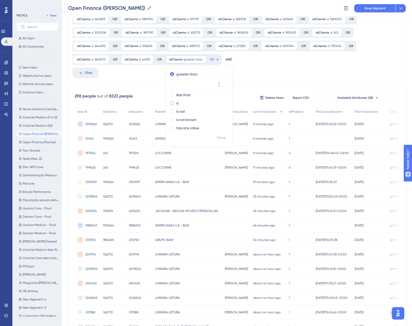
click at [178, 103] on div "is" at bounding box center [198, 103] width 56 height 6
paste input "1958807"
type input "1958807"
click at [222, 137] on span "Done" at bounding box center [221, 138] width 9 height 6
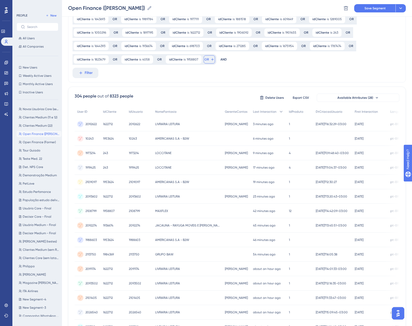
click at [205, 61] on span "OR" at bounding box center [207, 59] width 4 height 4
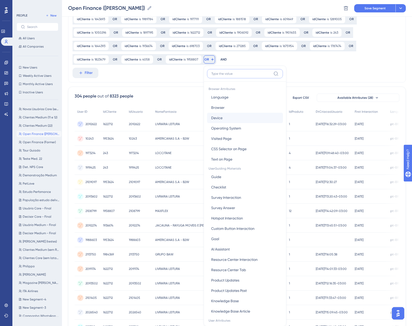
scroll to position [97, 0]
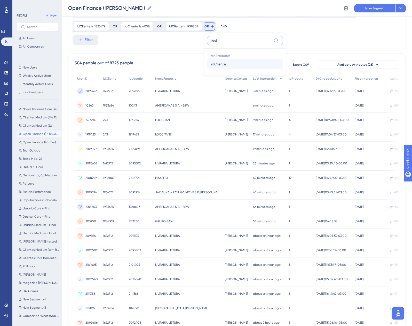
type input "idcli"
click at [230, 62] on button "idCliente idCliente" at bounding box center [245, 64] width 76 height 10
click at [221, 68] on div "is" at bounding box center [247, 70] width 56 height 6
paste input "42"
type input "42"
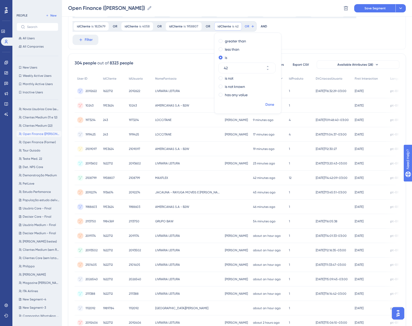
click at [266, 104] on span "Done" at bounding box center [270, 105] width 9 height 6
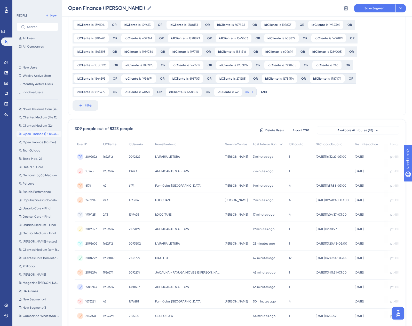
scroll to position [19, 0]
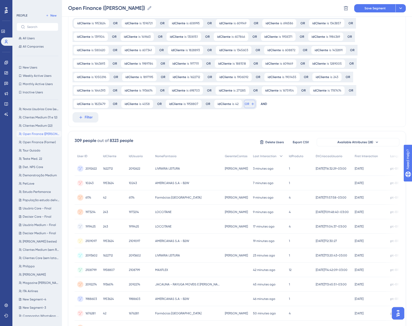
click at [251, 102] on icon at bounding box center [253, 104] width 4 height 4
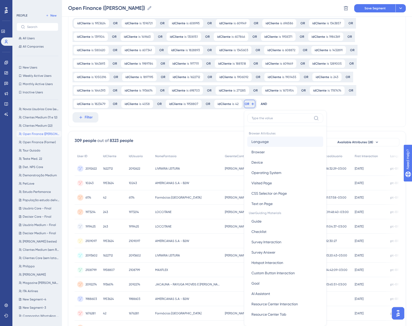
scroll to position [75, 0]
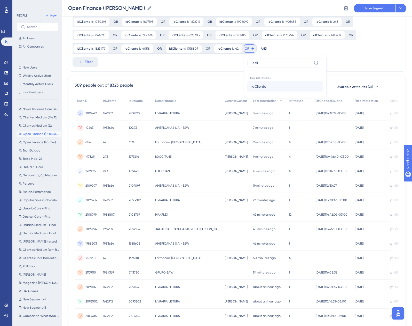
type input "idcli"
click at [252, 89] on span "idCliente" at bounding box center [259, 86] width 15 height 6
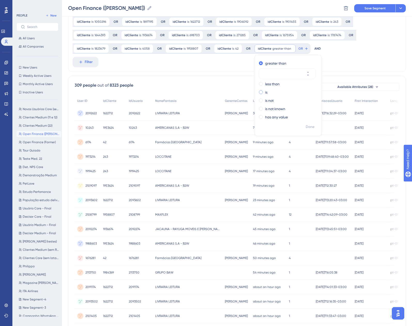
click at [265, 92] on label "is" at bounding box center [266, 92] width 2 height 6
paste input "345"
type input "345"
click at [310, 126] on span "Done" at bounding box center [310, 127] width 9 height 6
drag, startPoint x: 288, startPoint y: 49, endPoint x: 287, endPoint y: 53, distance: 4.1
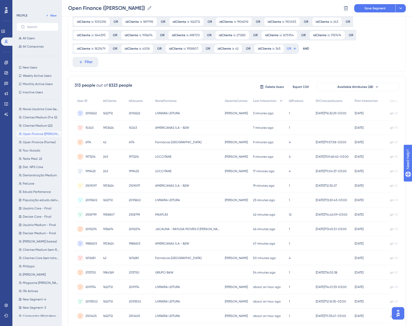
click at [288, 49] on span "OR" at bounding box center [289, 49] width 4 height 4
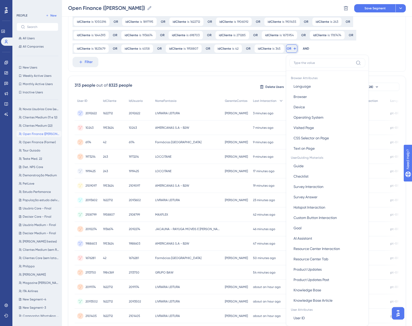
scroll to position [102, 0]
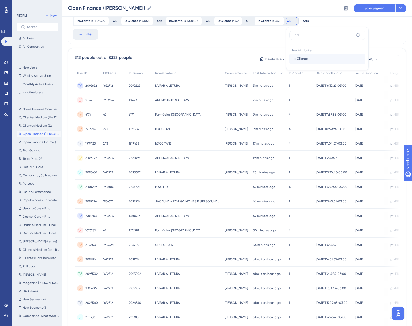
type input "idcl"
click at [298, 60] on span "idCliente" at bounding box center [301, 59] width 15 height 6
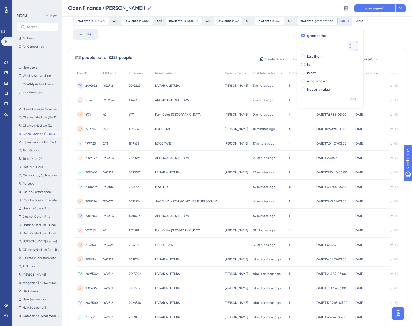
paste input "1977099"
type input "1977099"
click at [302, 65] on span at bounding box center [303, 65] width 4 height 4
click at [307, 63] on input "radio" at bounding box center [307, 63] width 0 height 0
click at [353, 97] on span "Done" at bounding box center [352, 99] width 9 height 6
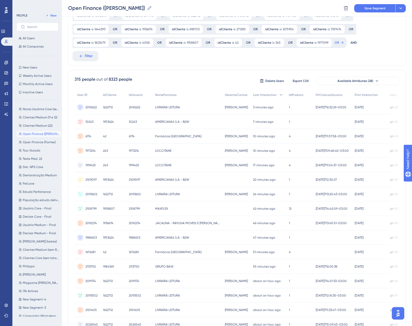
scroll to position [25, 0]
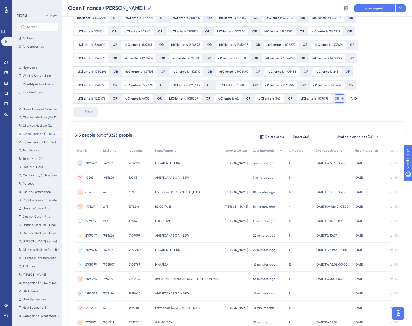
click at [335, 98] on span "OR" at bounding box center [337, 98] width 4 height 4
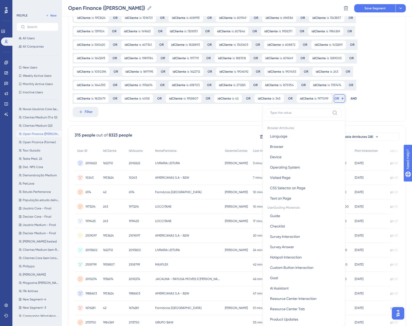
scroll to position [77, 0]
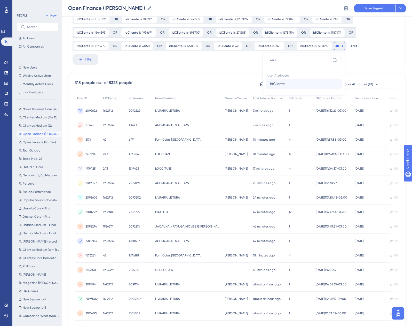
type input "idcl"
click at [286, 87] on button "idCliente idCliente" at bounding box center [304, 84] width 76 height 10
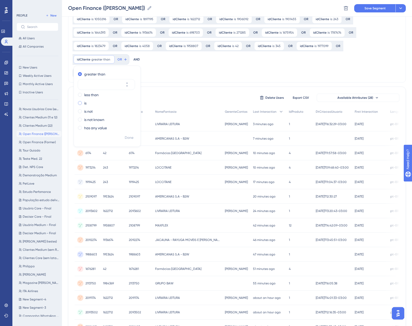
click at [87, 100] on label "is" at bounding box center [85, 103] width 2 height 6
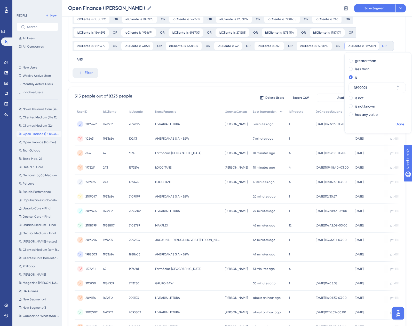
type input "1899021"
click at [396, 122] on span "Done" at bounding box center [400, 124] width 9 height 6
click at [388, 45] on icon at bounding box center [390, 46] width 4 height 4
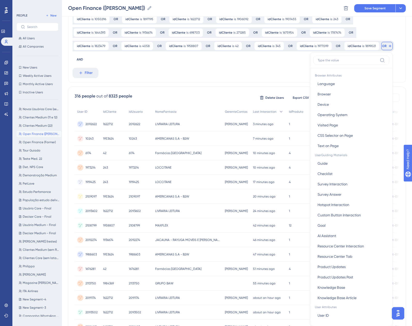
scroll to position [104, 0]
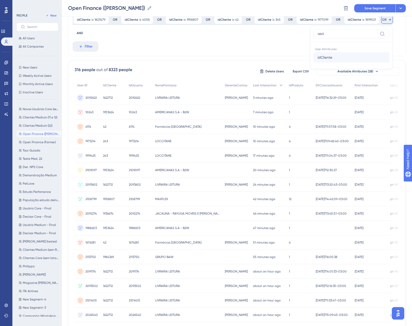
type input "idcli"
click at [323, 60] on button "idCliente idCliente" at bounding box center [352, 57] width 76 height 10
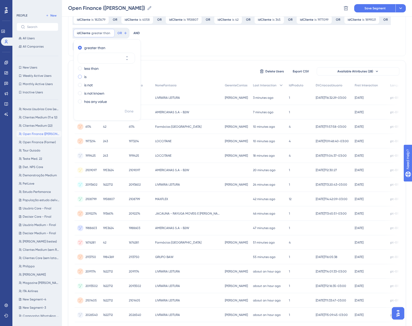
click at [87, 75] on div "is" at bounding box center [106, 77] width 56 height 6
paste input "1911838"
type input "1911838"
click at [127, 110] on span "Done" at bounding box center [129, 111] width 9 height 6
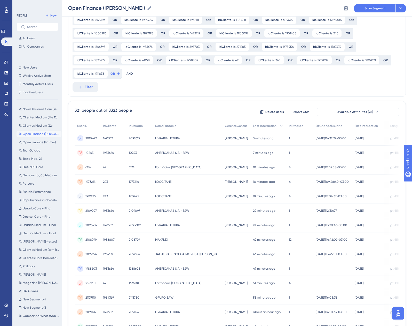
scroll to position [52, 0]
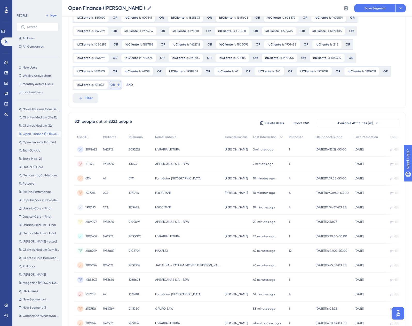
click at [113, 85] on span "OR" at bounding box center [113, 85] width 4 height 4
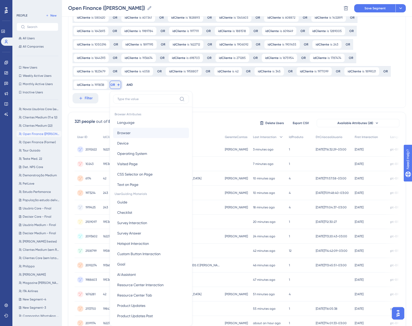
scroll to position [98, 0]
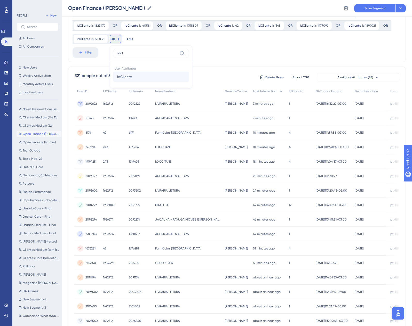
type input "idcl"
click at [133, 79] on button "idCliente idCliente" at bounding box center [151, 77] width 76 height 10
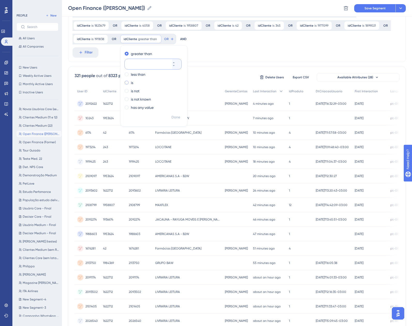
paste input "1432972"
type input "1432972"
click at [129, 84] on div "is" at bounding box center [153, 83] width 56 height 6
click at [175, 116] on span "Done" at bounding box center [176, 117] width 9 height 6
click at [164, 39] on icon at bounding box center [166, 39] width 4 height 4
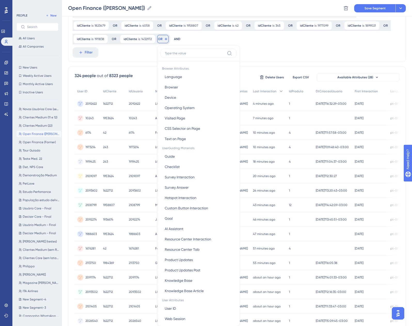
scroll to position [120, 0]
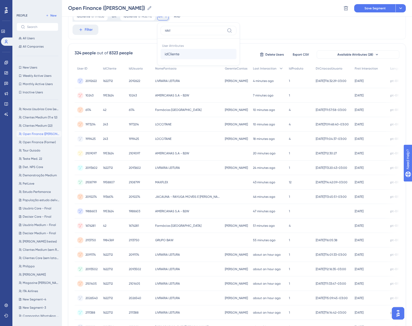
type input "idcl"
click at [176, 54] on span "idCliente" at bounding box center [172, 54] width 15 height 6
type input "1924210"
click at [177, 60] on div "is" at bounding box center [200, 60] width 56 height 6
click at [223, 94] on span "Done" at bounding box center [223, 94] width 9 height 6
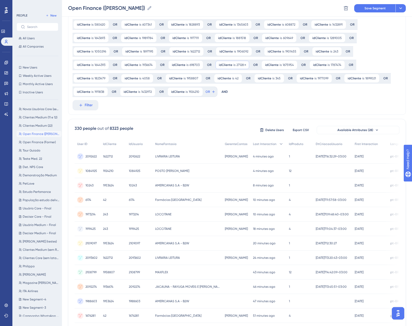
scroll to position [43, 0]
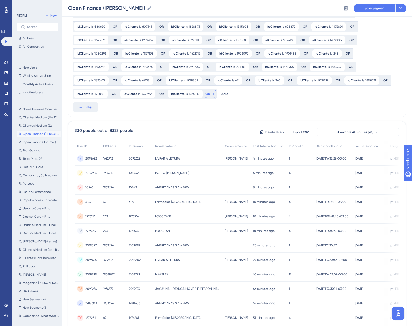
click at [206, 96] on button "OR" at bounding box center [210, 94] width 11 height 8
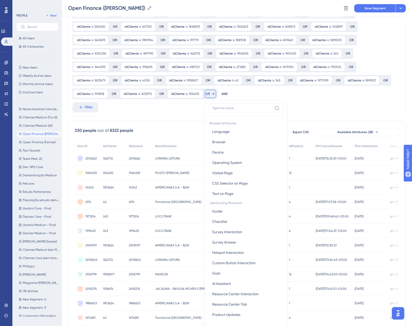
scroll to position [93, 0]
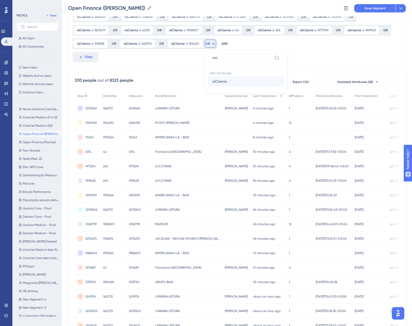
type input "idcl"
click at [219, 84] on span "idCliente" at bounding box center [219, 81] width 15 height 6
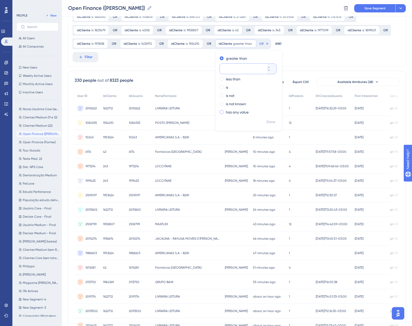
paste input "245444"
type input "245444"
click at [230, 87] on div "is" at bounding box center [248, 87] width 56 height 6
click at [271, 123] on span "Done" at bounding box center [271, 122] width 9 height 6
click at [255, 42] on span "OR" at bounding box center [255, 44] width 4 height 4
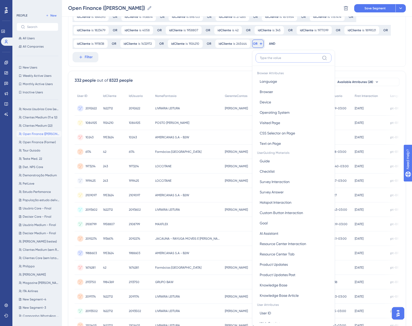
scroll to position [118, 0]
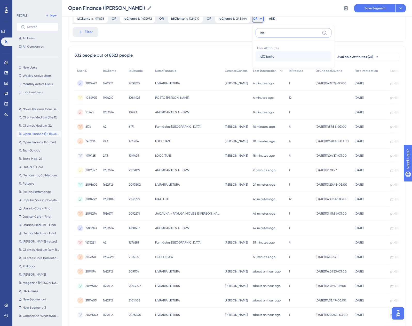
type input "idcl"
click at [263, 54] on span "idCliente" at bounding box center [267, 56] width 15 height 6
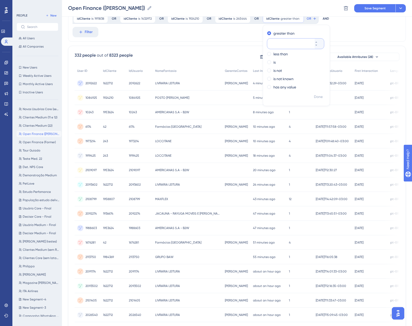
paste input "1719682"
type input "1719682"
click at [271, 63] on div "is" at bounding box center [295, 62] width 56 height 6
click at [314, 99] on span "Done" at bounding box center [318, 97] width 9 height 6
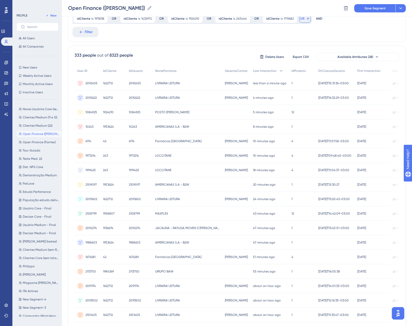
drag, startPoint x: 307, startPoint y: 19, endPoint x: 307, endPoint y: 21, distance: 2.9
click at [307, 19] on icon at bounding box center [308, 18] width 2 height 2
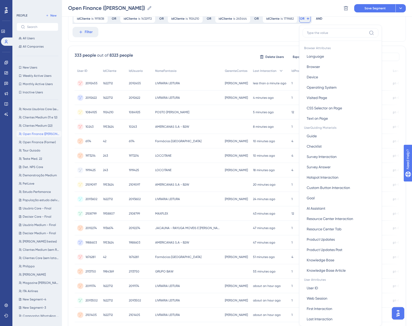
scroll to position [128, 0]
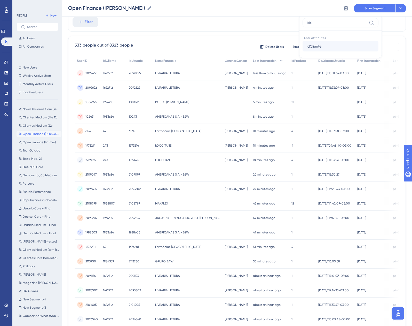
type input "idcl"
click at [313, 47] on span "idCliente" at bounding box center [314, 46] width 15 height 6
paste input "844054"
type input "844054"
click at [323, 51] on div "is" at bounding box center [342, 52] width 56 height 6
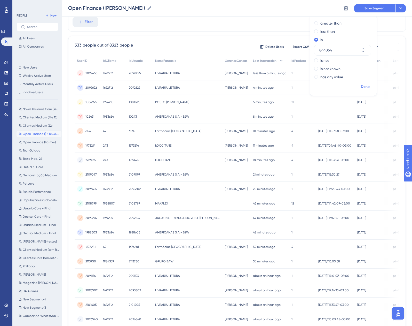
click at [363, 86] on span "Done" at bounding box center [365, 87] width 9 height 6
click at [363, 86] on div "idCliente is 1953624 1953624 Remove OR idCliente is 1596721 1596721 Remove OR i…" at bounding box center [237, 141] width 338 height 473
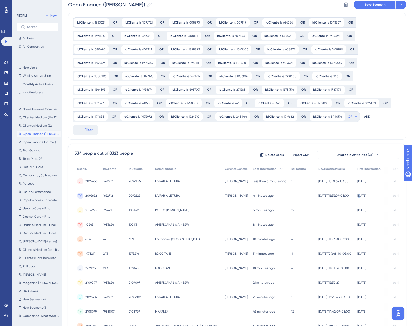
scroll to position [0, 0]
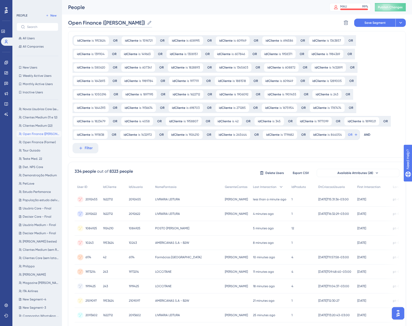
click at [123, 22] on input "Open Finance (Sem Farmer)" at bounding box center [106, 22] width 77 height 7
drag, startPoint x: 140, startPoint y: 22, endPoint x: 106, endPoint y: 22, distance: 34.1
click at [106, 22] on input "Open Finance (Sem Farmer)" at bounding box center [106, 22] width 77 height 7
click at [388, 22] on button "Save Segment" at bounding box center [375, 23] width 41 height 8
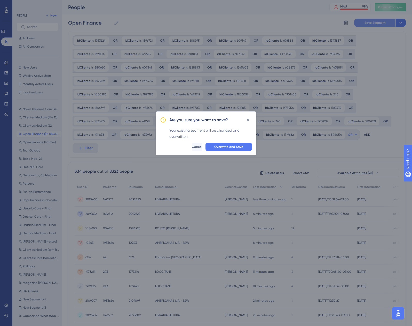
click at [388, 22] on div "Are you sure you want to save? Your existing segment will be changed and overwr…" at bounding box center [206, 163] width 412 height 326
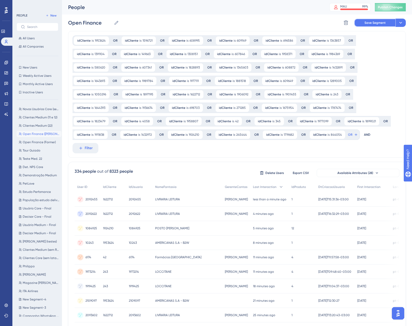
click at [388, 22] on button "Save Segment" at bounding box center [375, 23] width 41 height 8
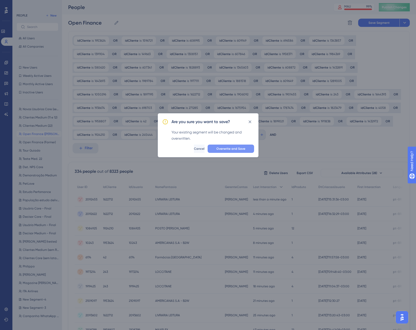
click at [223, 145] on button "Overwrite and Save" at bounding box center [231, 148] width 47 height 8
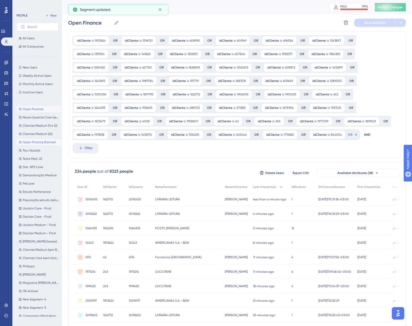
click at [49, 142] on span "Open Finance (Farmer)" at bounding box center [39, 142] width 33 height 4
type input "Open Finance (Farmer)"
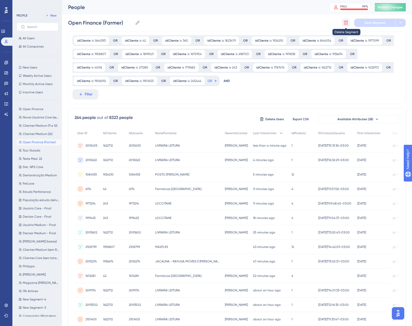
click at [344, 24] on icon at bounding box center [346, 22] width 5 height 5
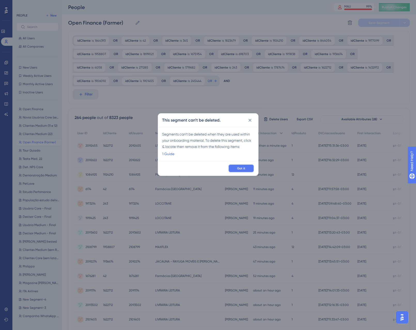
click at [247, 168] on button "Got it" at bounding box center [241, 168] width 26 height 8
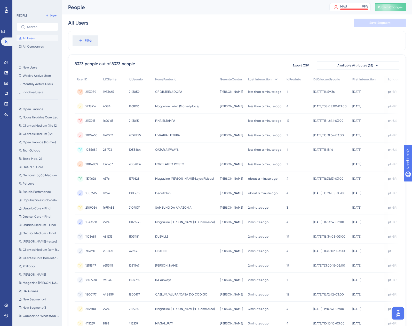
click at [41, 39] on button "All Users" at bounding box center [38, 38] width 42 height 6
click at [77, 38] on button "Filter" at bounding box center [86, 40] width 26 height 10
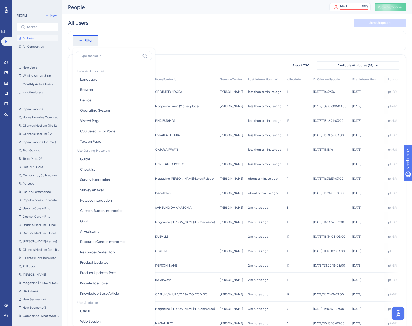
scroll to position [24, 0]
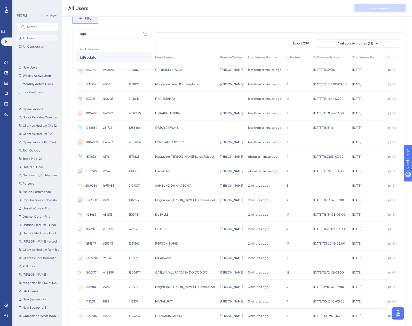
type input "idpr"
click at [90, 55] on span "idProduto" at bounding box center [88, 57] width 16 height 6
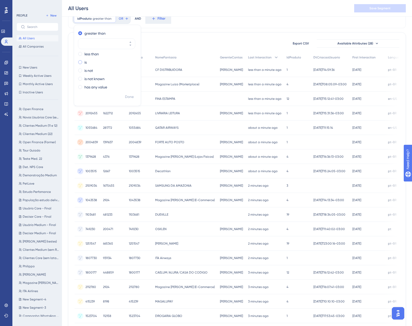
click at [86, 62] on label "is" at bounding box center [86, 62] width 2 height 6
type input "11"
click at [130, 99] on span "Done" at bounding box center [129, 97] width 9 height 6
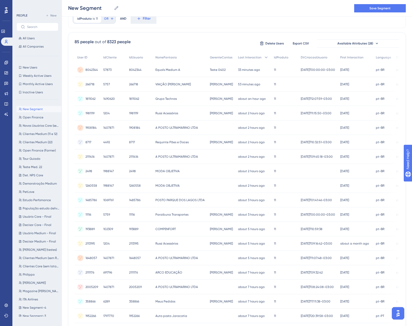
scroll to position [0, 0]
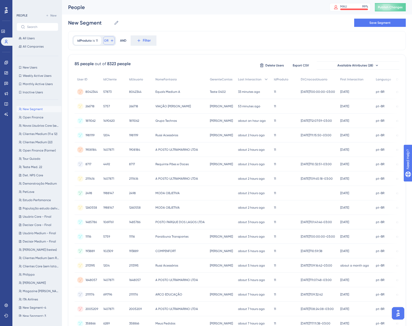
click at [106, 41] on span "OR" at bounding box center [106, 41] width 4 height 4
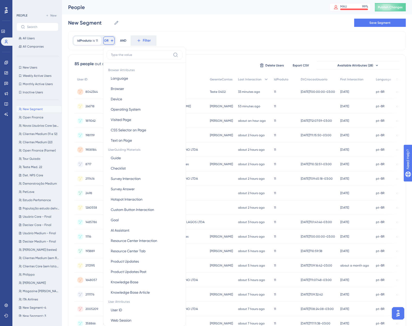
scroll to position [24, 0]
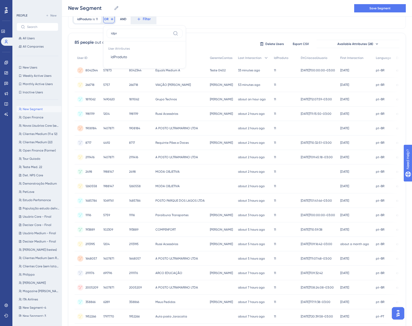
type input "idpr"
click at [112, 57] on span "idProduto" at bounding box center [119, 57] width 16 height 6
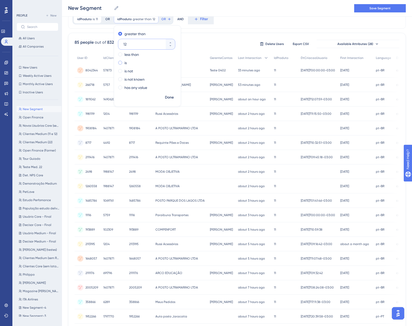
type input "12"
click at [125, 64] on label "is" at bounding box center [126, 63] width 2 height 6
click at [171, 98] on span "Done" at bounding box center [169, 97] width 9 height 6
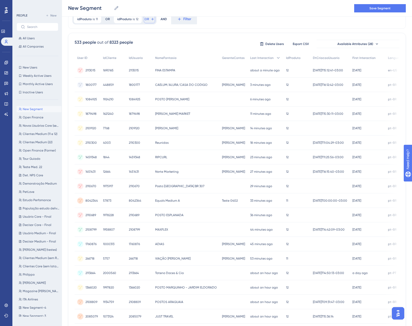
click at [151, 20] on icon at bounding box center [153, 19] width 4 height 4
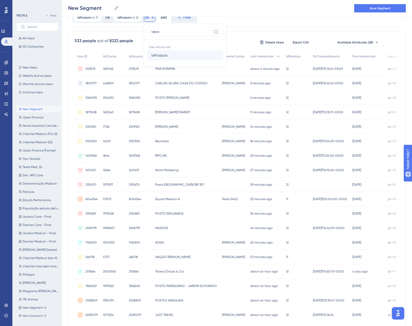
type input "idpro"
click at [156, 56] on span "idProduto" at bounding box center [159, 55] width 16 height 6
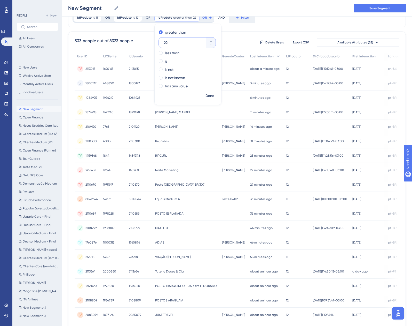
type input "22"
click at [165, 58] on div "greater than 22 less than is is not is not known has any value" at bounding box center [188, 59] width 67 height 63
click at [169, 61] on div "is" at bounding box center [187, 61] width 56 height 6
click at [212, 96] on span "Done" at bounding box center [210, 96] width 9 height 6
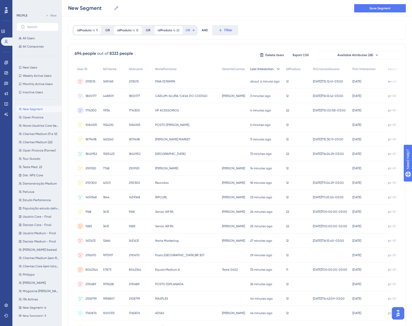
scroll to position [0, 0]
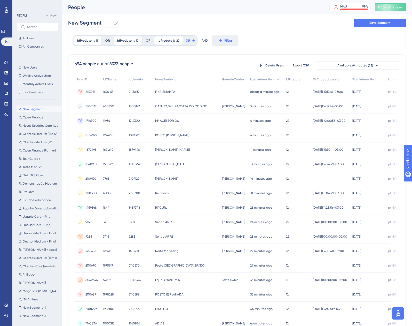
click at [100, 22] on input "New Segment" at bounding box center [90, 22] width 44 height 7
drag, startPoint x: 102, startPoint y: 22, endPoint x: 60, endPoint y: 24, distance: 41.9
click at [62, 24] on div "Performance Users Engagement Widgets Feedback Product Updates Knowledge Base AI…" at bounding box center [237, 202] width 350 height 405
type input "Clientes Medium (Todos)"
click at [362, 24] on button "Save Segment" at bounding box center [381, 23] width 52 height 8
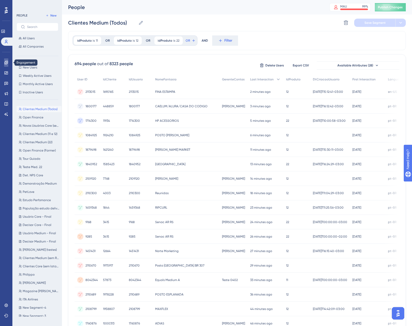
click at [7, 62] on icon at bounding box center [5, 62] width 3 height 3
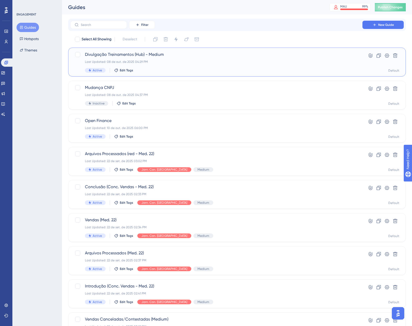
click at [184, 59] on div "Divulgação Treinamentos (Hub) - Medium Last Updated: 08 de out. de 2025 04:29 P…" at bounding box center [216, 61] width 263 height 21
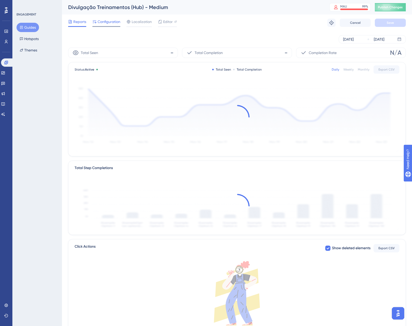
click at [114, 23] on span "Configuration" at bounding box center [109, 22] width 23 height 6
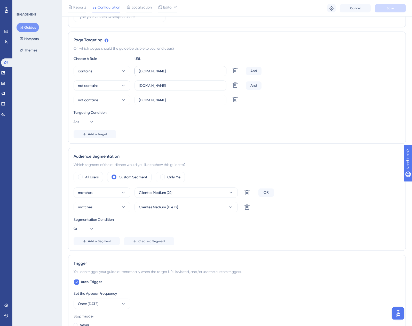
scroll to position [103, 0]
click at [248, 203] on icon at bounding box center [247, 206] width 6 height 6
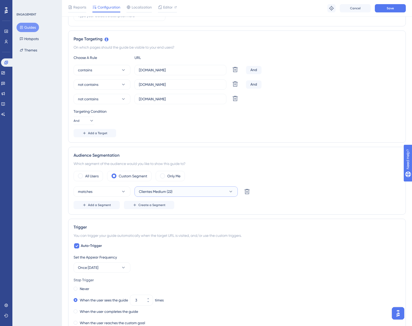
click at [196, 190] on button "Clientes Medium (22)" at bounding box center [186, 191] width 103 height 10
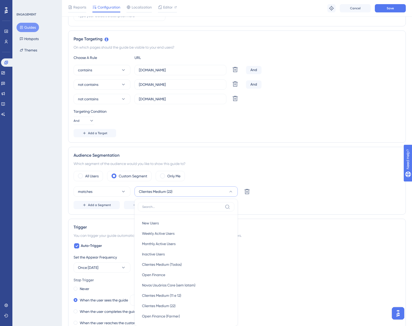
scroll to position [202, 0]
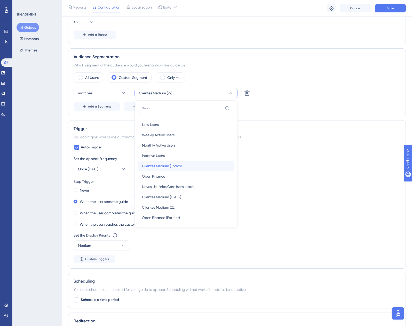
click at [187, 164] on div "Clientes Medium (Todos) Clientes Medium (Todos)" at bounding box center [186, 166] width 88 height 10
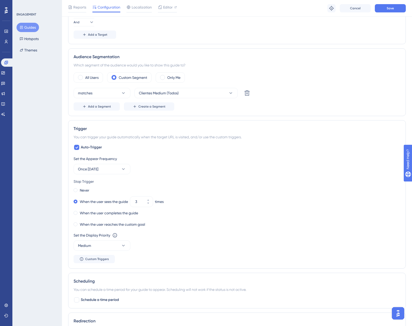
click at [96, 111] on div "Audience Segmentation Which segment of the audience would you like to show this…" at bounding box center [237, 82] width 338 height 68
click at [94, 108] on span "Add a Segment" at bounding box center [99, 106] width 23 height 4
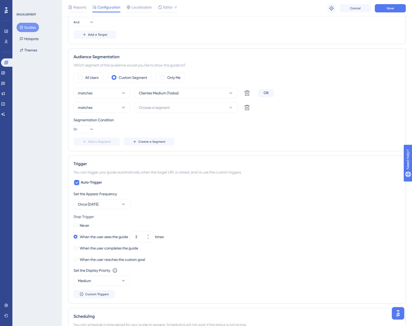
click at [73, 132] on div "Audience Segmentation Which segment of the audience would you like to show this…" at bounding box center [237, 99] width 338 height 103
click at [75, 131] on button "Or" at bounding box center [84, 129] width 21 height 8
click at [85, 145] on span "And" at bounding box center [82, 144] width 7 height 6
click at [129, 108] on button "matches" at bounding box center [102, 107] width 57 height 10
click at [98, 136] on span "doesn't match" at bounding box center [93, 134] width 24 height 6
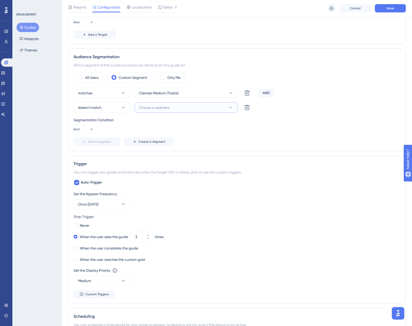
click at [156, 109] on span "Choose a segment" at bounding box center [154, 107] width 31 height 6
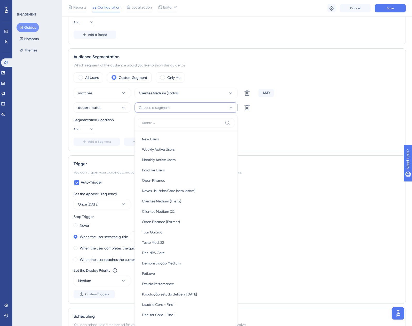
scroll to position [258, 0]
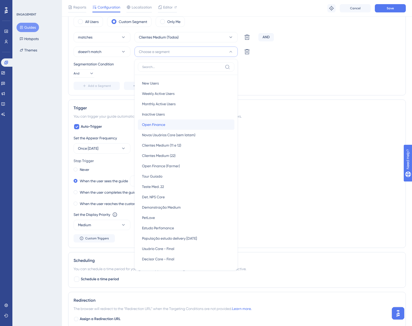
click at [163, 123] on span "Open Finance" at bounding box center [153, 124] width 23 height 6
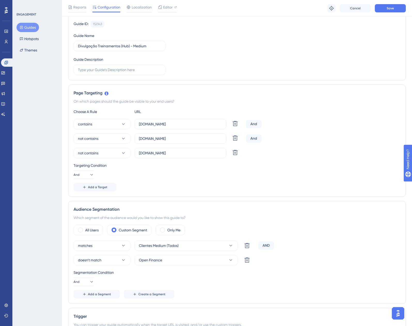
scroll to position [0, 0]
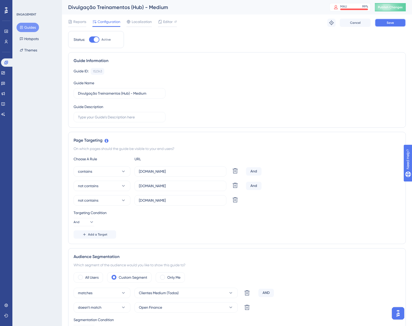
click at [387, 25] on button "Save" at bounding box center [390, 23] width 31 height 8
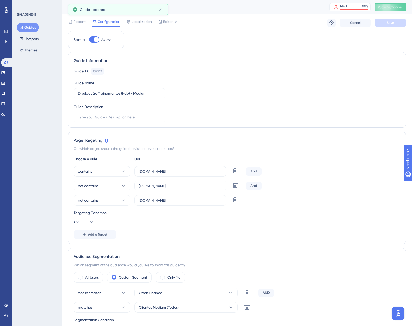
click at [27, 26] on button "Guides" at bounding box center [28, 27] width 22 height 9
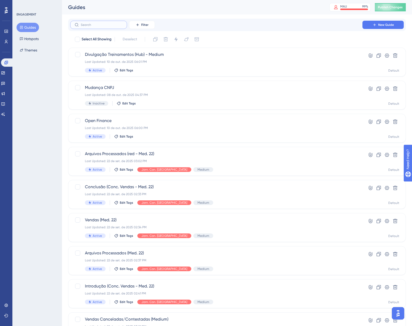
click at [92, 26] on input "text" at bounding box center [102, 25] width 42 height 4
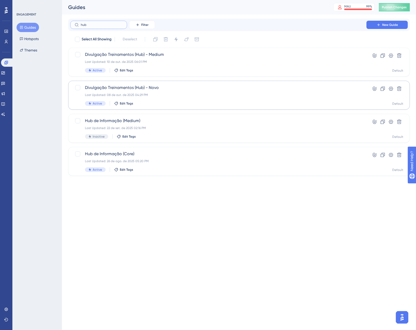
type input "hub"
click at [204, 86] on span "Divulgação Treinamentos (Hub) - Novo" at bounding box center [218, 88] width 267 height 6
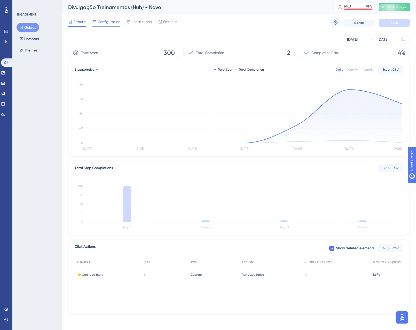
click at [103, 25] on div "Configuration" at bounding box center [107, 23] width 28 height 8
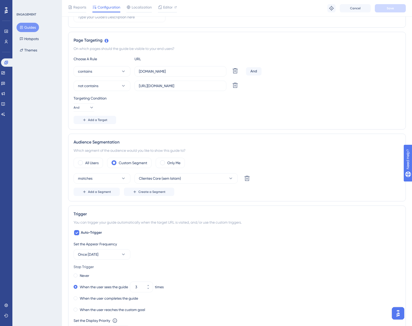
scroll to position [103, 0]
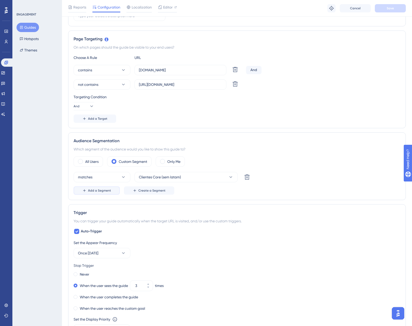
click at [96, 189] on button "Add a Segment" at bounding box center [97, 190] width 46 height 8
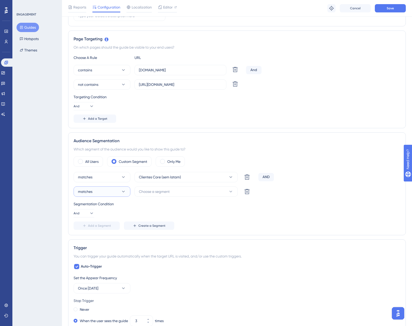
click at [92, 192] on span "matches" at bounding box center [85, 191] width 14 height 6
click at [96, 216] on span "doesn't match" at bounding box center [93, 217] width 24 height 6
click at [148, 195] on button "Choose a segment" at bounding box center [186, 191] width 103 height 10
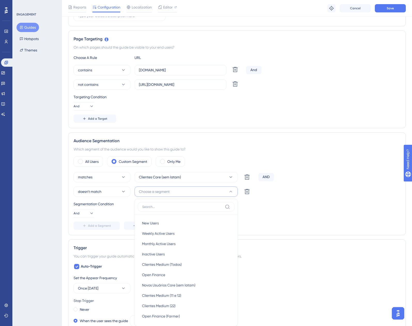
scroll to position [198, 0]
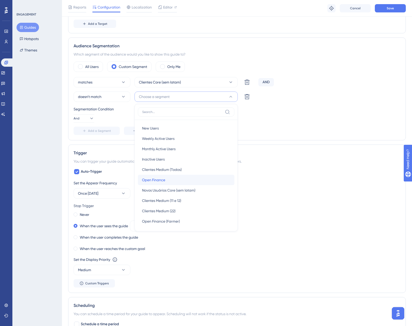
click at [173, 181] on div "Open Finance Open Finance" at bounding box center [186, 180] width 88 height 10
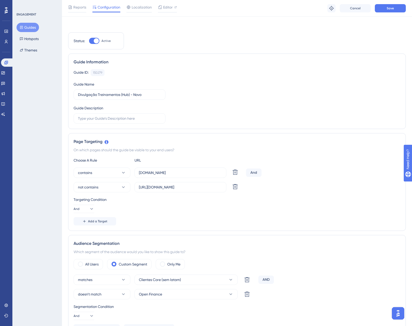
scroll to position [0, 0]
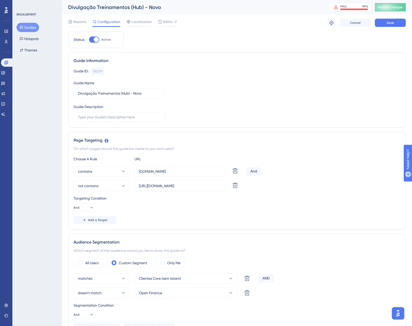
click at [381, 18] on div "Reports Configuration Localization Editor Troubleshoot Cancel Save" at bounding box center [237, 22] width 338 height 17
click at [383, 19] on button "Save" at bounding box center [390, 23] width 31 height 8
click at [390, 8] on span "Publish Changes" at bounding box center [390, 7] width 25 height 4
click at [7, 63] on icon at bounding box center [5, 62] width 3 height 3
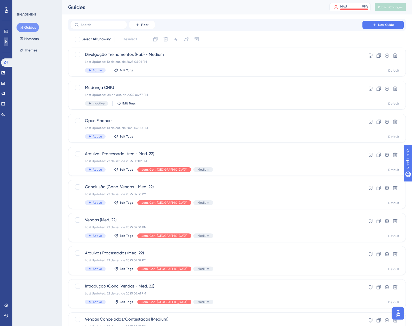
click at [4, 41] on link at bounding box center [6, 41] width 4 height 8
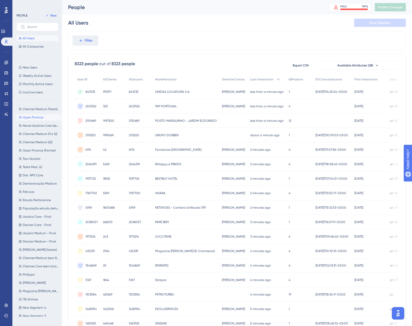
click at [36, 117] on span "Open Finance" at bounding box center [33, 117] width 21 height 4
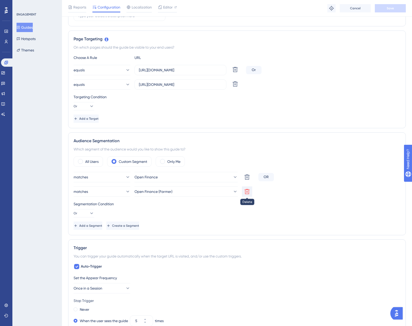
click at [244, 189] on button at bounding box center [247, 191] width 10 height 10
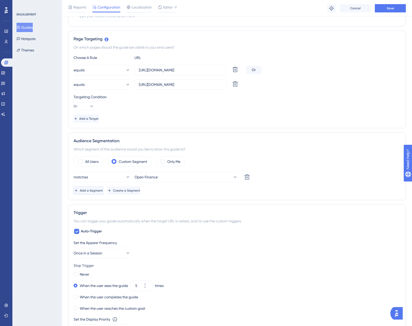
click at [92, 193] on button "Add a Segment" at bounding box center [89, 190] width 30 height 8
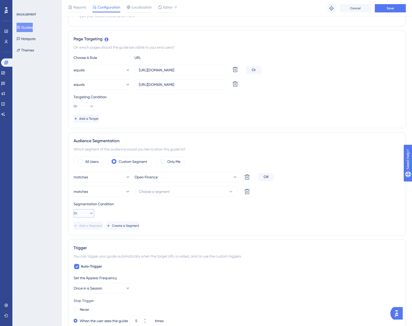
click at [83, 211] on button "Or" at bounding box center [84, 213] width 21 height 8
click at [84, 228] on span "And" at bounding box center [82, 228] width 7 height 6
click at [97, 195] on button "matches" at bounding box center [102, 191] width 57 height 10
click at [108, 213] on div "doesn't match doesn't match" at bounding box center [102, 217] width 42 height 10
click at [172, 194] on button "Choose a segment" at bounding box center [186, 191] width 103 height 10
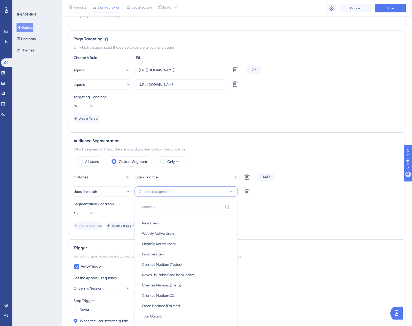
scroll to position [198, 0]
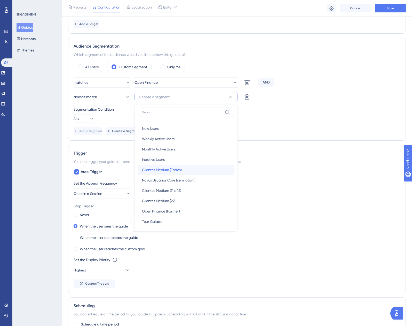
click at [152, 173] on span "Clientes Medium (Todos)" at bounding box center [162, 170] width 40 height 6
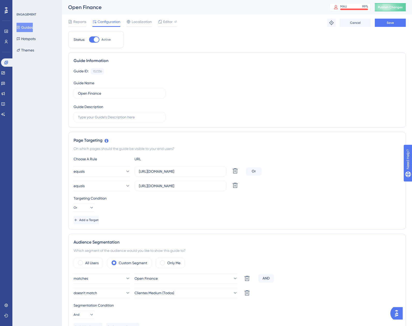
scroll to position [26, 0]
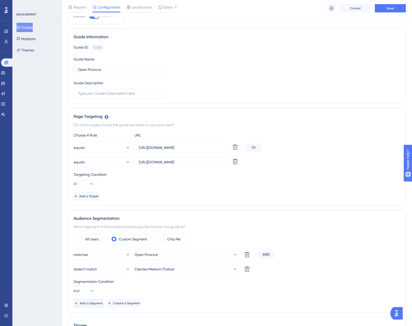
click at [98, 301] on span "Add a Segment" at bounding box center [91, 303] width 23 height 4
click at [125, 285] on icon at bounding box center [127, 283] width 5 height 5
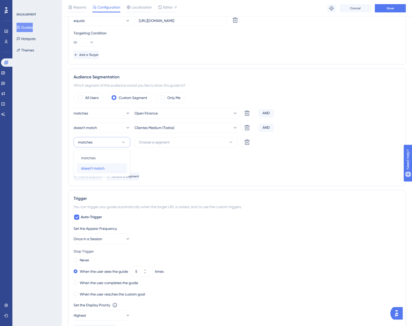
click at [103, 170] on span "doesn't match" at bounding box center [93, 168] width 24 height 6
click at [159, 145] on button "Choose a segment" at bounding box center [186, 142] width 103 height 10
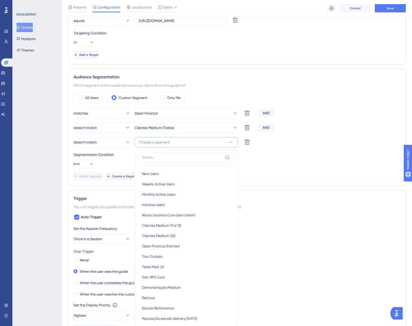
scroll to position [241, 0]
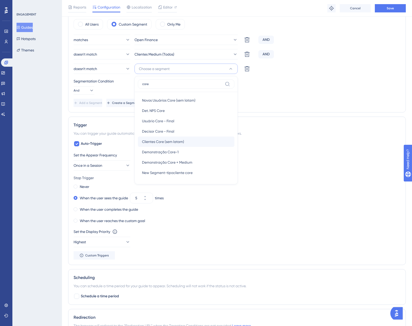
type input "core"
click at [184, 140] on span "Clientes Core (sem latam)" at bounding box center [163, 142] width 42 height 6
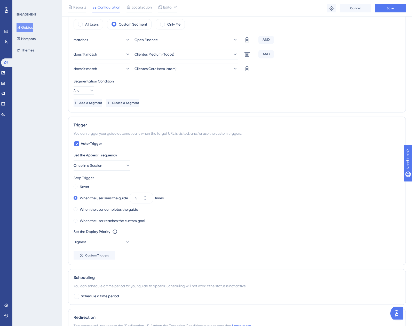
click at [249, 87] on div "Segmentation Condition And" at bounding box center [237, 86] width 327 height 17
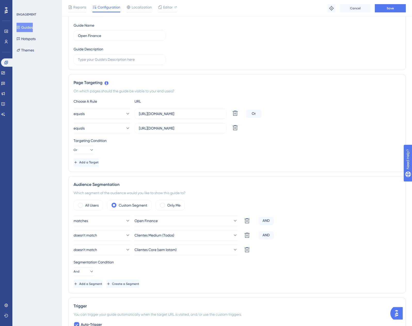
scroll to position [0, 0]
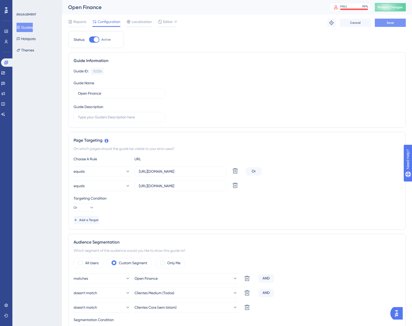
click at [380, 21] on button "Save" at bounding box center [390, 23] width 31 height 8
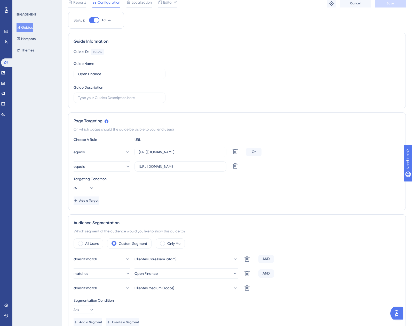
scroll to position [78, 0]
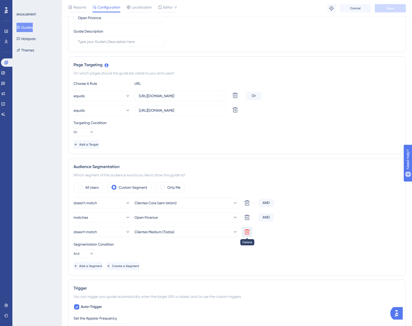
click at [250, 233] on icon at bounding box center [247, 232] width 6 height 6
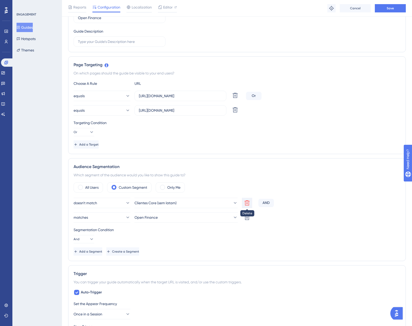
click at [245, 204] on icon at bounding box center [247, 203] width 6 height 6
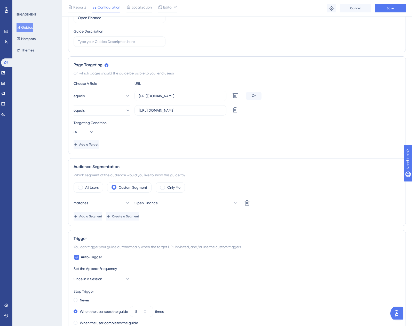
click at [237, 231] on div "Trigger You can trigger your guide automatically when the target URL is visited…" at bounding box center [237, 304] width 338 height 148
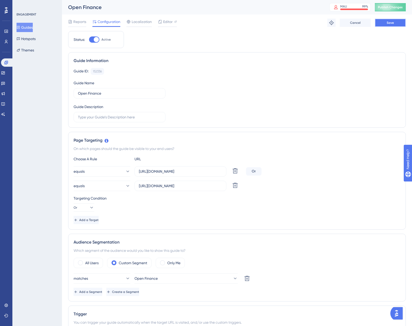
click at [390, 24] on span "Save" at bounding box center [390, 23] width 7 height 4
click at [70, 22] on icon at bounding box center [70, 22] width 4 height 4
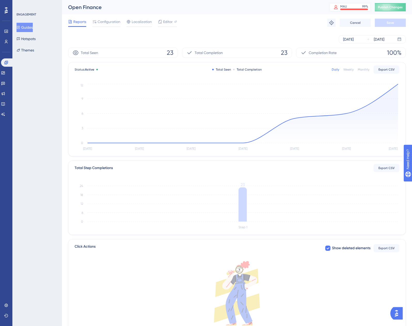
click at [25, 26] on button "Guides" at bounding box center [25, 27] width 16 height 9
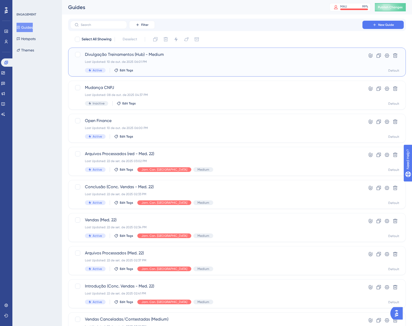
click at [174, 60] on div "Last Updated: 10 de out. de 2025 06:01 PM" at bounding box center [216, 62] width 263 height 4
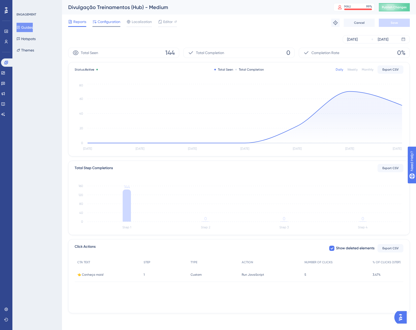
click at [101, 19] on span "Configuration" at bounding box center [109, 22] width 23 height 6
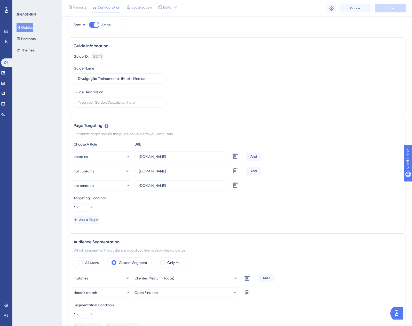
scroll to position [26, 0]
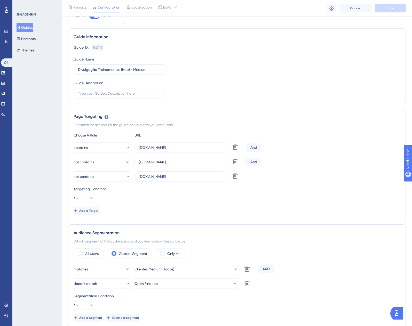
click at [29, 27] on button "Guides" at bounding box center [25, 27] width 16 height 9
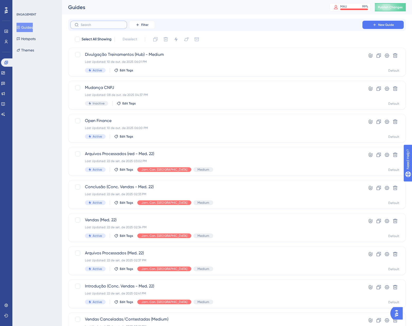
click at [103, 25] on input "text" at bounding box center [102, 25] width 42 height 4
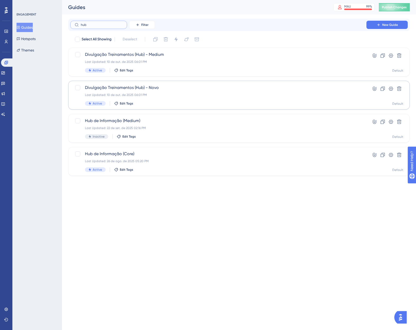
type input "hub"
click at [168, 92] on div "Divulgação Treinamentos (Hub) - Novo Last Updated: 10 de out. de 2025 06:01 PM …" at bounding box center [218, 95] width 267 height 21
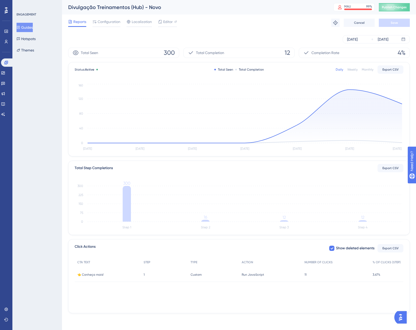
click at [101, 18] on div "Reports Configuration Localization Editor Troubleshoot Cancel Save" at bounding box center [239, 22] width 342 height 17
click at [105, 24] on span "Configuration" at bounding box center [109, 22] width 23 height 6
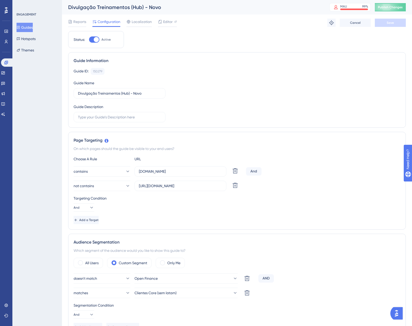
click at [33, 26] on button "Guides" at bounding box center [25, 27] width 16 height 9
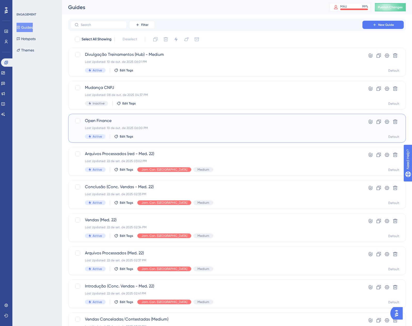
click at [145, 121] on span "Open Finance" at bounding box center [216, 121] width 263 height 6
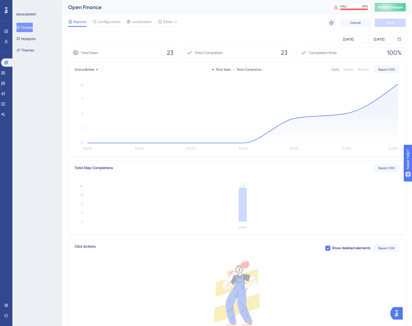
click at [400, 85] on icon "[DATE] [DATE] [DATE] [DATE] [DATE] Oct [DATE] 0 3 6 9 12" at bounding box center [237, 117] width 325 height 69
click at [398, 85] on circle at bounding box center [398, 84] width 2 height 2
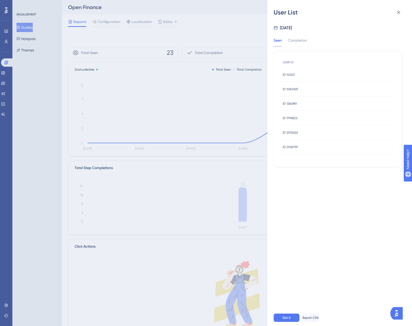
click at [288, 75] on span "ID 10243" at bounding box center [289, 75] width 12 height 4
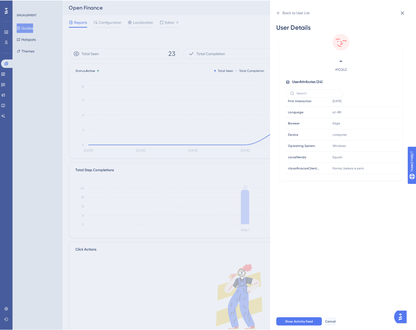
scroll to position [36, 0]
click at [300, 319] on span "Show Activity Feed" at bounding box center [297, 318] width 28 height 4
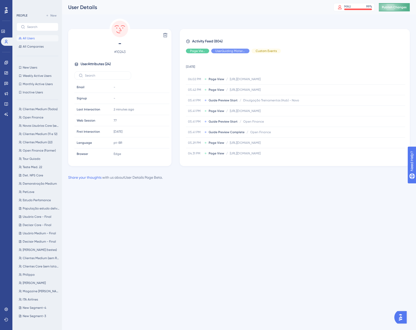
click at [385, 11] on button "Publish Changes" at bounding box center [394, 7] width 31 height 8
click at [5, 66] on link at bounding box center [6, 62] width 4 height 8
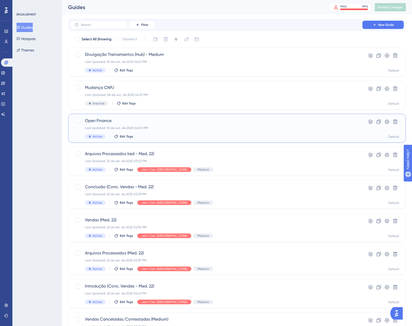
click at [197, 126] on div "Last Updated: 10 de out. de 2025 06:00 PM" at bounding box center [216, 128] width 263 height 4
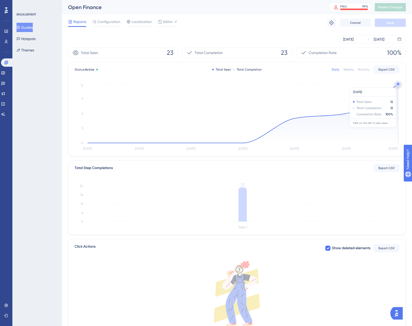
click at [398, 85] on circle at bounding box center [398, 84] width 4 height 4
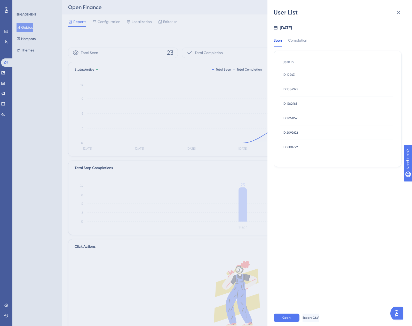
click at [291, 91] on span "ID 1084925" at bounding box center [291, 89] width 16 height 4
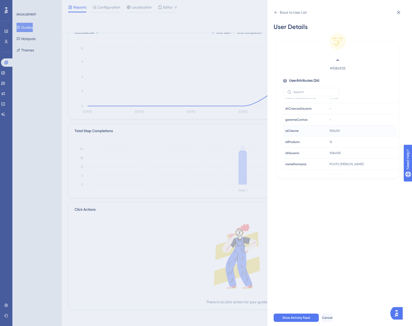
scroll to position [139, 0]
click at [398, 11] on icon at bounding box center [399, 12] width 6 height 6
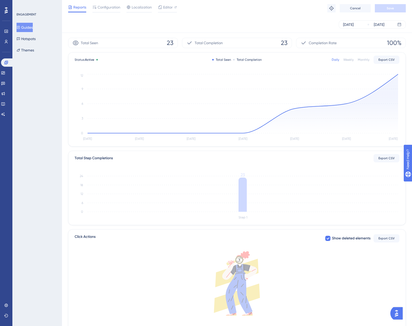
scroll to position [0, 0]
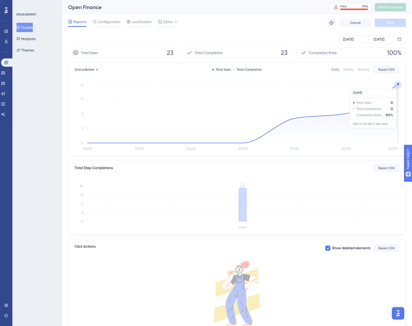
click at [396, 86] on icon "[DATE] [DATE] [DATE] [DATE] [DATE] Oct [DATE] 0 3 6 9 12" at bounding box center [237, 117] width 325 height 69
click at [396, 84] on icon "[DATE] [DATE] [DATE] [DATE] [DATE] Oct [DATE] 0 3 6 9 12" at bounding box center [237, 117] width 325 height 69
click at [397, 84] on circle at bounding box center [398, 84] width 4 height 4
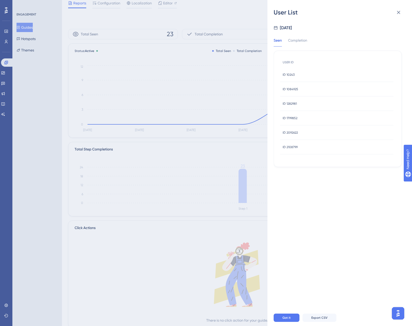
scroll to position [35, 0]
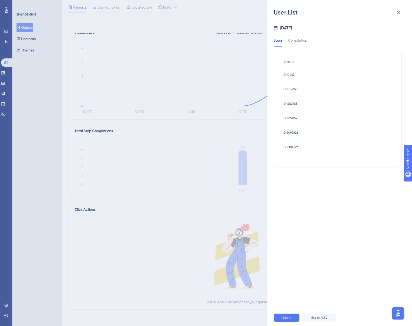
click at [290, 146] on span "ID 2108799" at bounding box center [290, 147] width 15 height 4
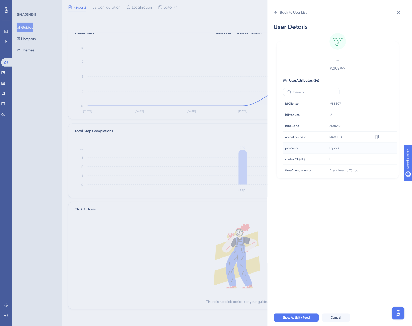
scroll to position [155, 0]
click at [375, 117] on icon at bounding box center [377, 115] width 5 height 5
click at [397, 15] on icon at bounding box center [399, 12] width 6 height 6
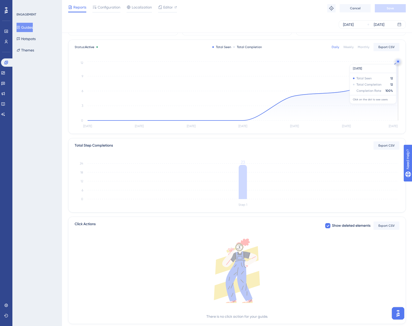
scroll to position [35, 0]
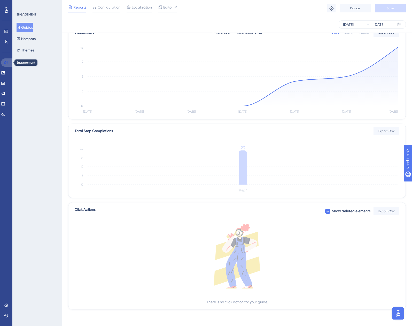
click at [8, 64] on icon at bounding box center [6, 62] width 4 height 4
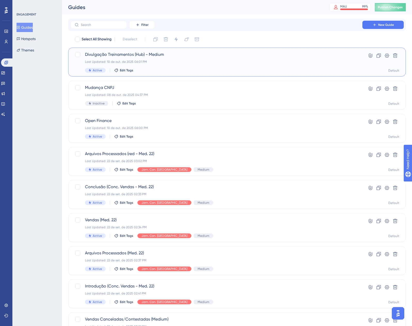
click at [127, 61] on div "Last Updated: 10 de out. de 2025 06:01 PM" at bounding box center [216, 62] width 263 height 4
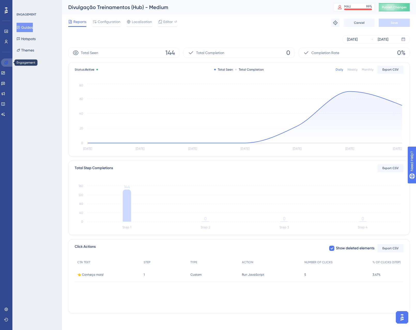
click at [2, 62] on link at bounding box center [7, 62] width 12 height 8
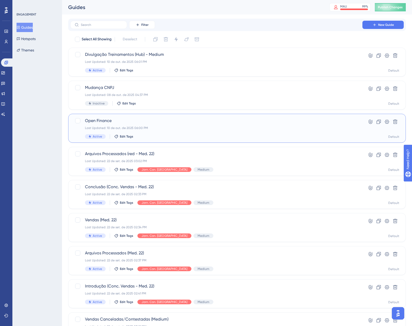
click at [195, 118] on span "Open Finance" at bounding box center [216, 121] width 263 height 6
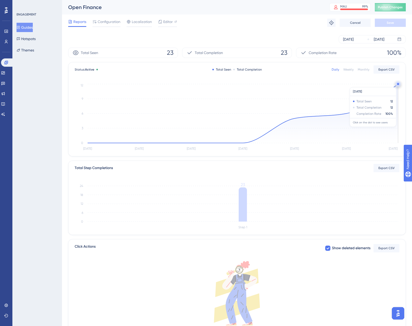
click at [397, 85] on circle at bounding box center [398, 84] width 2 height 2
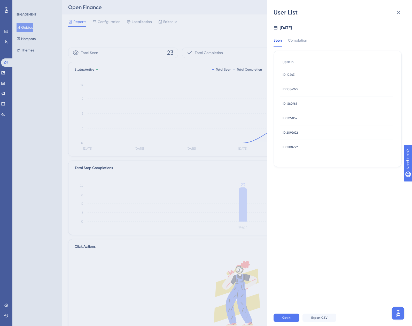
click at [292, 147] on span "ID 2108799" at bounding box center [290, 147] width 15 height 4
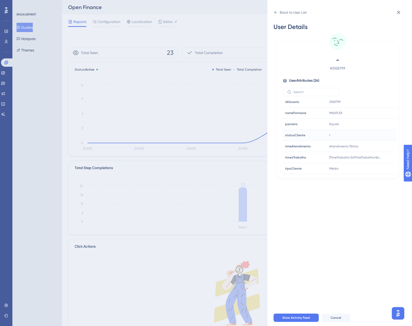
scroll to position [165, 0]
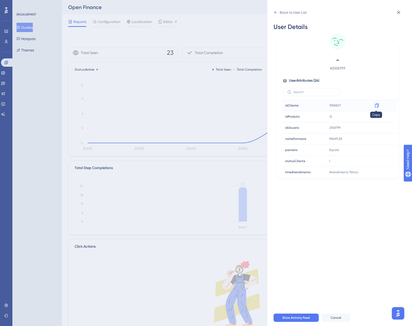
click at [375, 107] on icon at bounding box center [377, 105] width 4 height 4
